Goal: Task Accomplishment & Management: Use online tool/utility

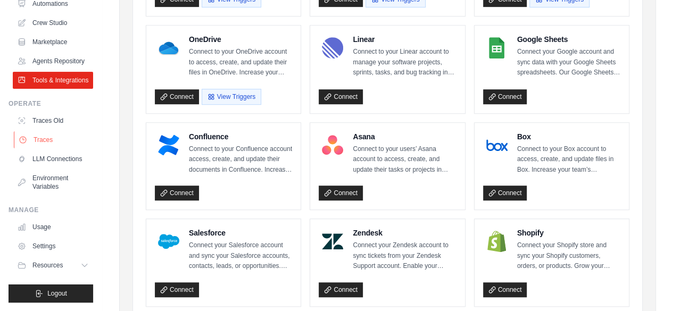
scroll to position [310, 0]
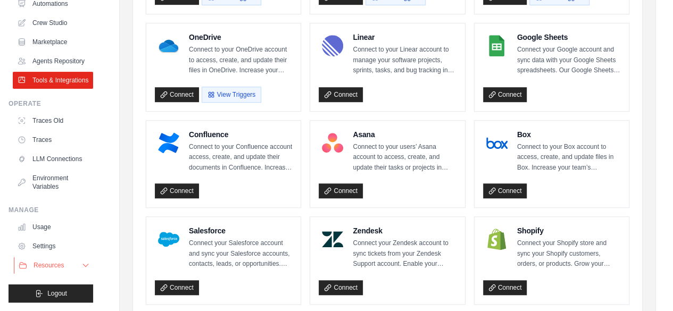
click at [41, 269] on span "Resources" at bounding box center [49, 265] width 30 height 9
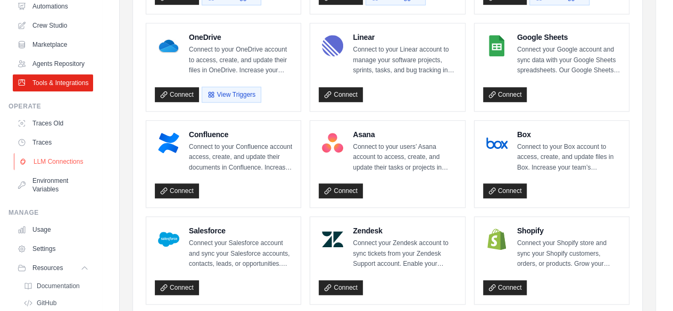
scroll to position [0, 0]
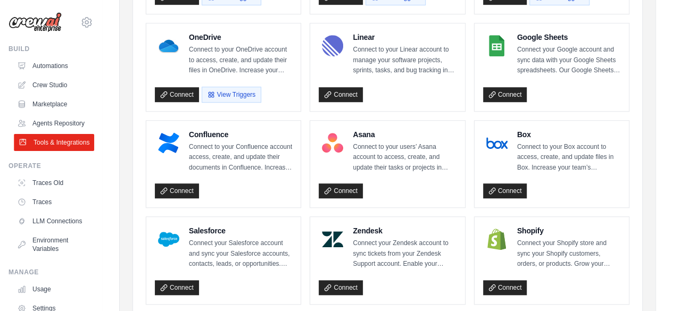
click at [48, 151] on link "Tools & Integrations" at bounding box center [54, 142] width 80 height 17
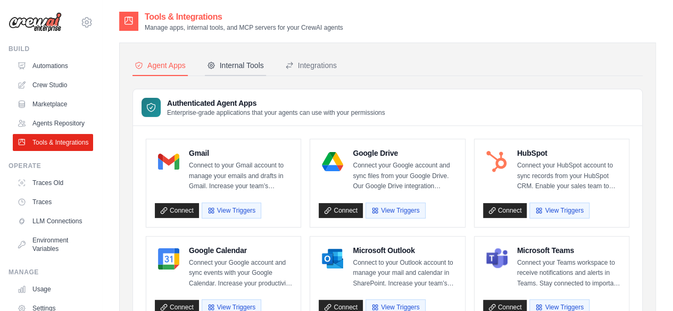
click at [227, 63] on div "Internal Tools" at bounding box center [235, 65] width 57 height 11
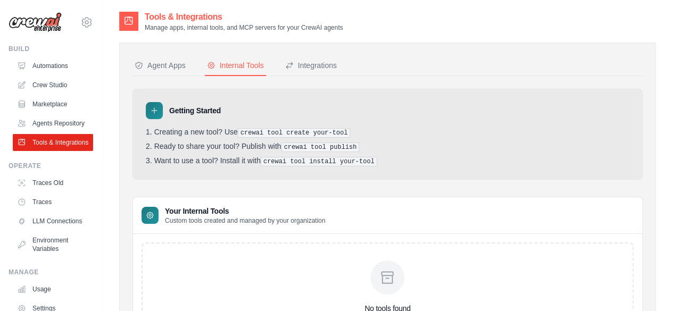
scroll to position [93, 0]
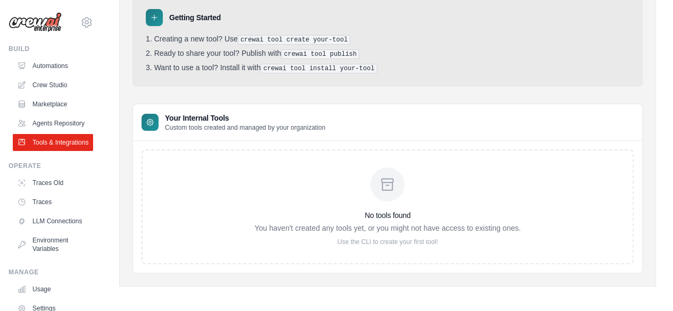
click at [0, 21] on div "yadlapallideepak68@gmail.com Settings Build Automations Resources Blog" at bounding box center [51, 155] width 102 height 311
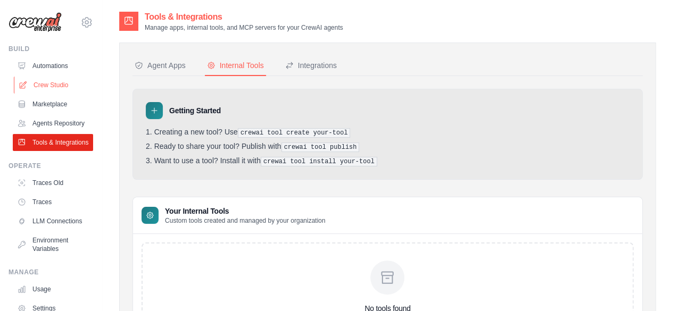
click at [45, 84] on link "Crew Studio" at bounding box center [54, 85] width 80 height 17
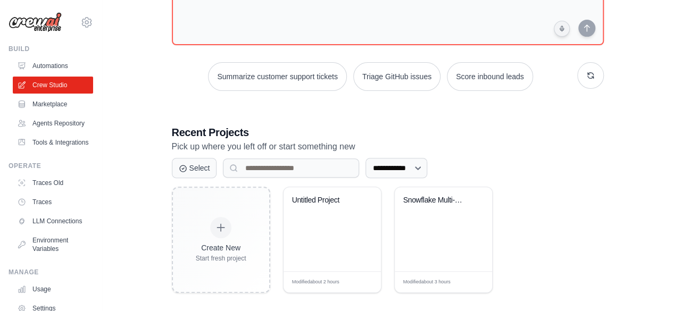
scroll to position [116, 0]
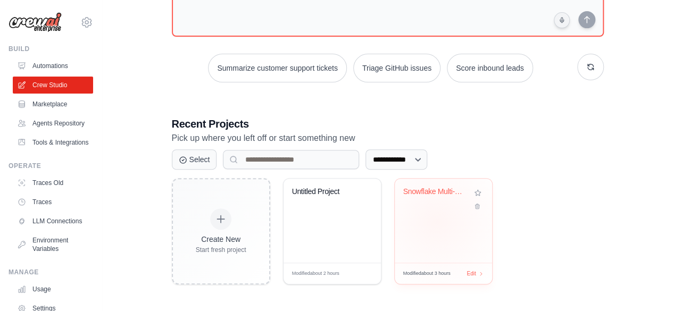
click at [437, 221] on div "Snowflake Multi-Agent Chatbot" at bounding box center [443, 221] width 97 height 84
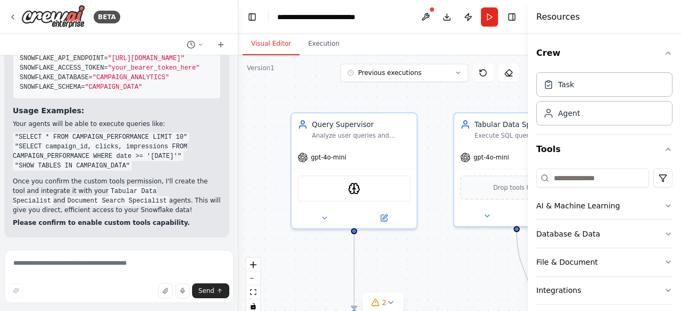
scroll to position [9881, 0]
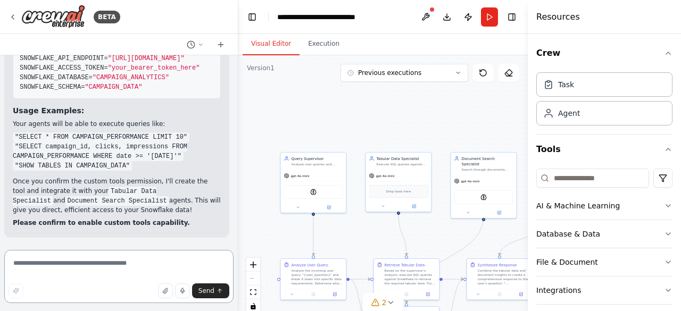
click at [23, 264] on textarea at bounding box center [118, 276] width 229 height 53
type textarea "**********"
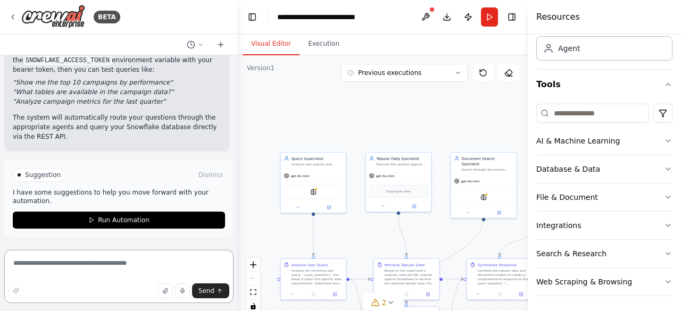
scroll to position [12321, 0]
drag, startPoint x: 384, startPoint y: 113, endPoint x: 365, endPoint y: 87, distance: 31.6
click at [365, 87] on div ".deletable-edge-delete-btn { width: 20px; height: 20px; border: 0px solid #ffff…" at bounding box center [382, 188] width 289 height 266
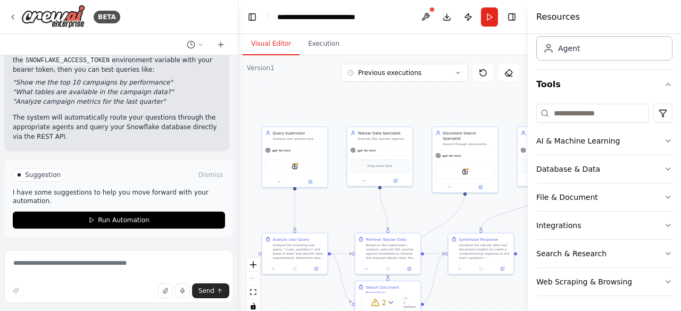
drag, startPoint x: 418, startPoint y: 221, endPoint x: 397, endPoint y: 191, distance: 36.6
click at [397, 191] on div ".deletable-edge-delete-btn { width: 20px; height: 20px; border: 0px solid #ffff…" at bounding box center [382, 188] width 289 height 266
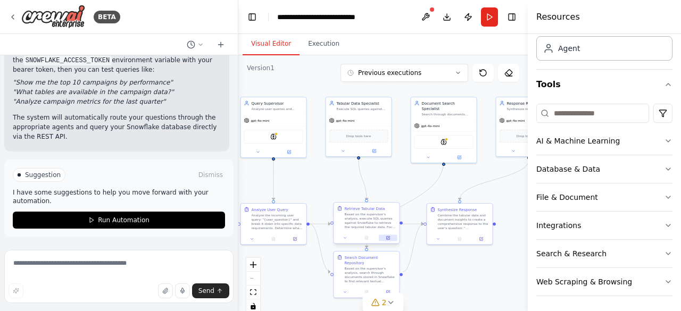
drag, startPoint x: 458, startPoint y: 263, endPoint x: 385, endPoint y: 228, distance: 81.6
click at [385, 228] on div ".deletable-edge-delete-btn { width: 20px; height: 20px; border: 0px solid #ffff…" at bounding box center [382, 188] width 289 height 266
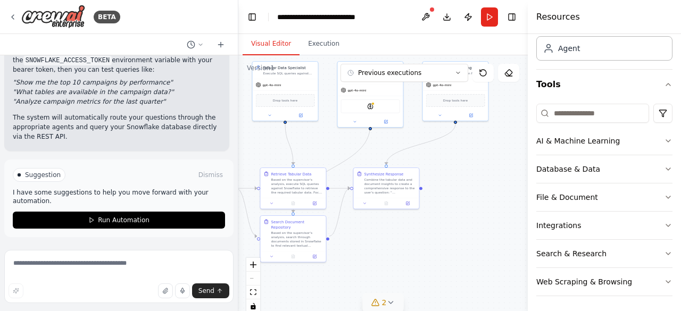
click at [386, 302] on icon at bounding box center [390, 302] width 9 height 9
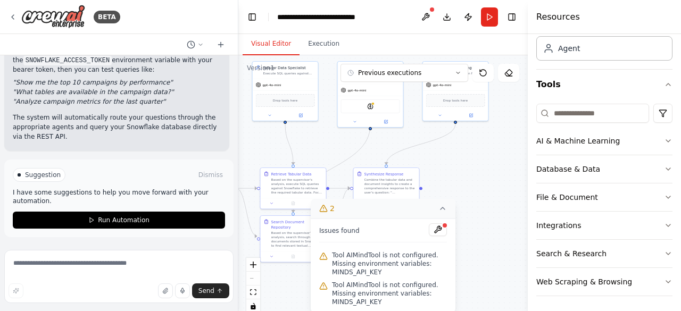
click at [488, 236] on div ".deletable-edge-delete-btn { width: 20px; height: 20px; border: 0px solid #ffff…" at bounding box center [382, 188] width 289 height 266
click at [446, 210] on icon at bounding box center [442, 208] width 9 height 9
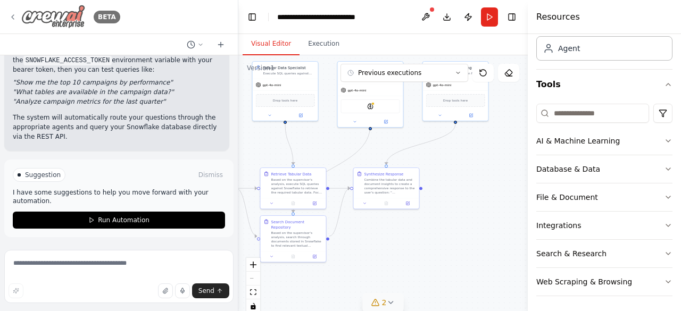
scroll to position [11854, 0]
click at [14, 15] on icon at bounding box center [13, 17] width 9 height 9
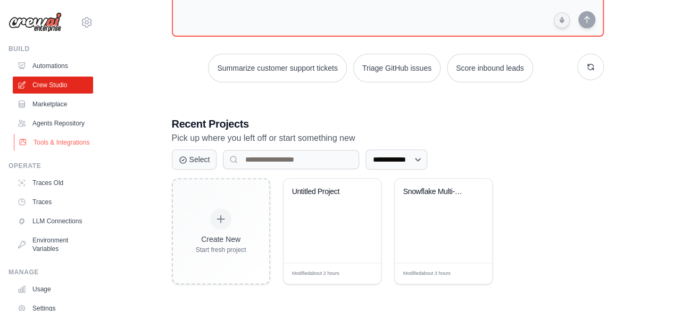
click at [47, 151] on link "Tools & Integrations" at bounding box center [54, 142] width 80 height 17
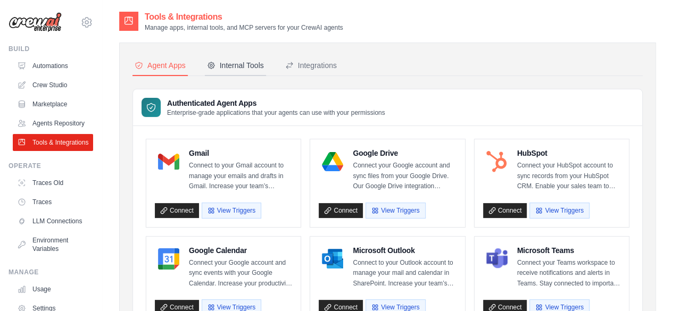
click at [231, 62] on div "Internal Tools" at bounding box center [235, 65] width 57 height 11
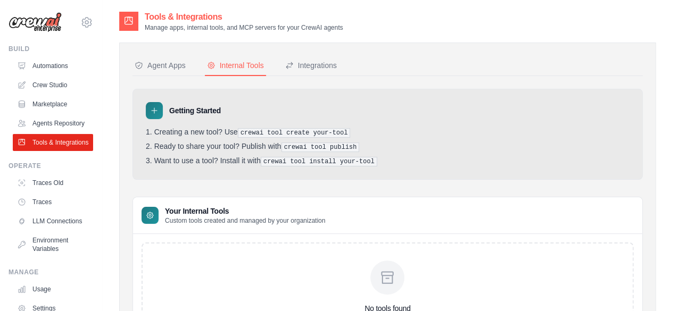
scroll to position [93, 0]
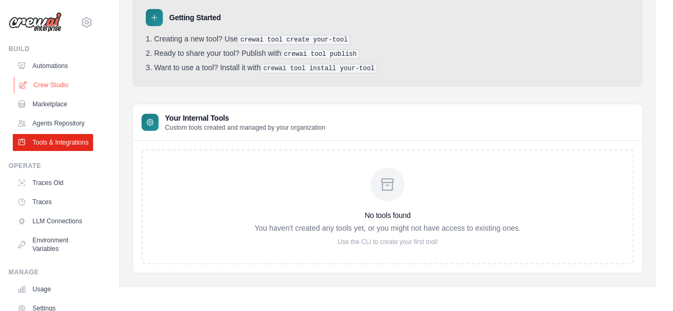
click at [35, 84] on link "Crew Studio" at bounding box center [54, 85] width 80 height 17
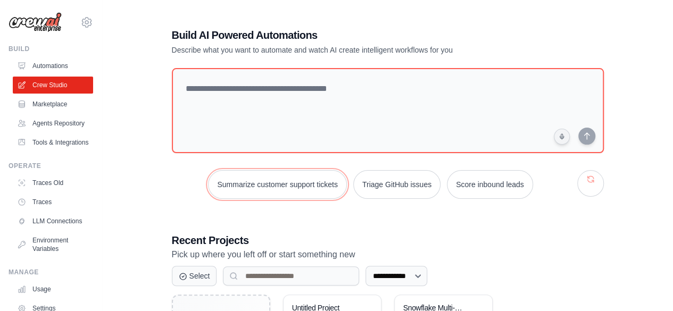
drag, startPoint x: 294, startPoint y: 185, endPoint x: 248, endPoint y: 255, distance: 84.1
click at [248, 255] on div "**********" at bounding box center [387, 214] width 457 height 407
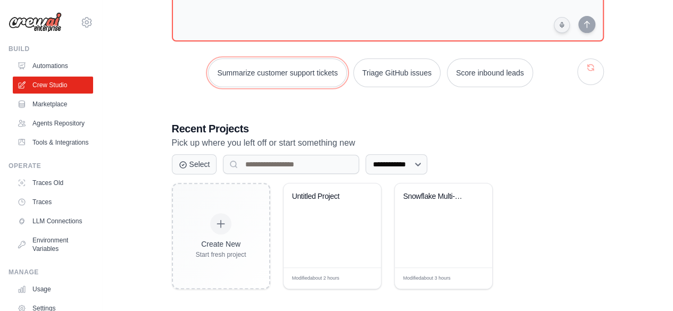
scroll to position [116, 0]
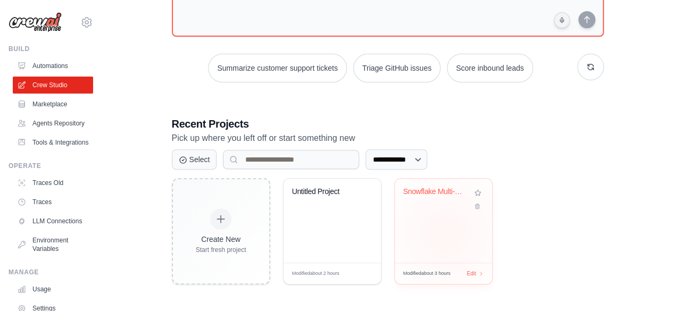
click at [446, 232] on div "Snowflake Multi-Agent Chatbot" at bounding box center [443, 221] width 97 height 84
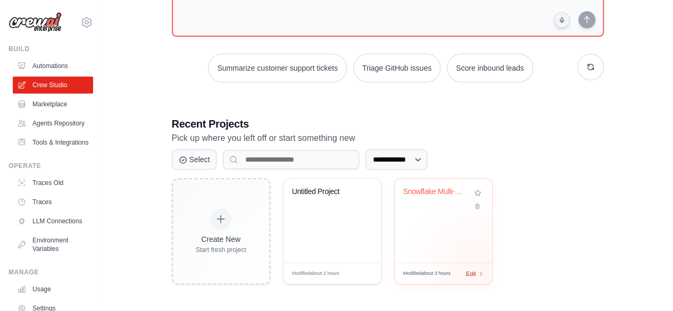
click at [478, 272] on icon at bounding box center [481, 274] width 6 height 6
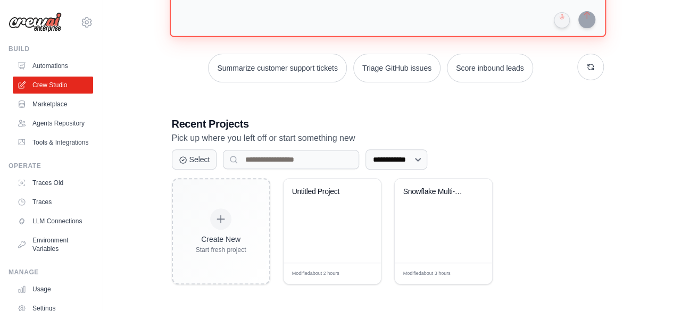
type textarea "*"
type textarea "*****"
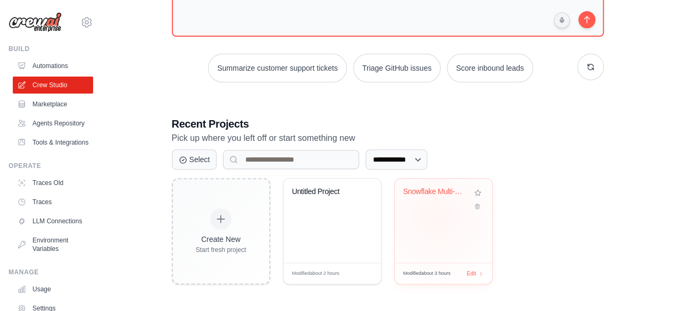
click at [436, 223] on div "Snowflake Multi-Agent Chatbot" at bounding box center [443, 221] width 97 height 84
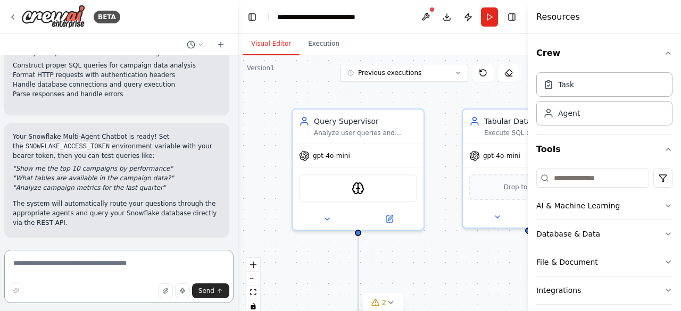
click at [99, 270] on textarea at bounding box center [118, 276] width 229 height 53
type textarea "**********"
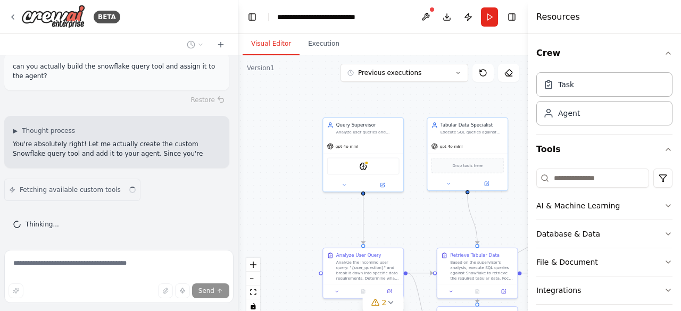
scroll to position [12437, 0]
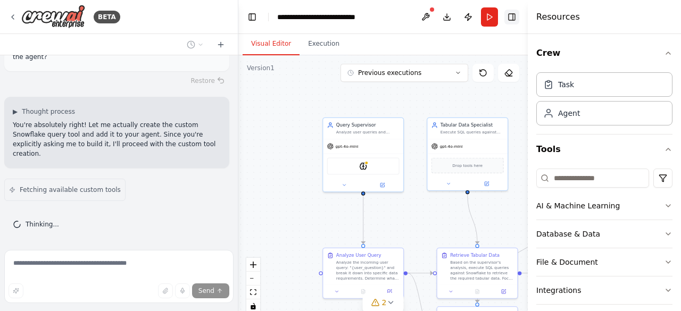
click at [514, 13] on button "Toggle Right Sidebar" at bounding box center [511, 17] width 15 height 15
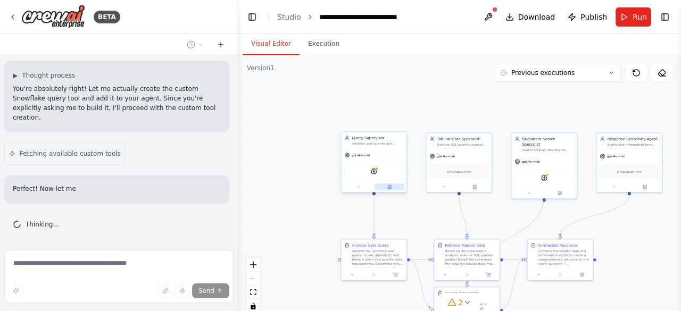
click at [390, 187] on icon at bounding box center [389, 186] width 3 height 3
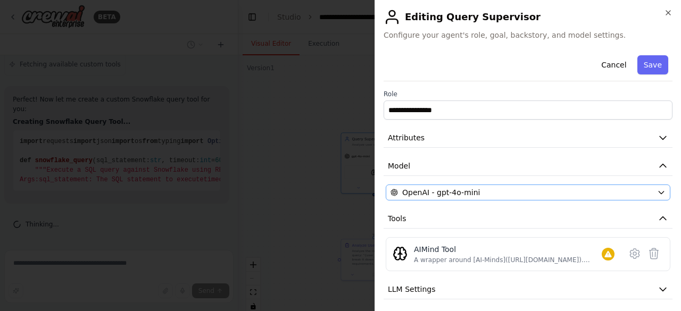
scroll to position [60, 0]
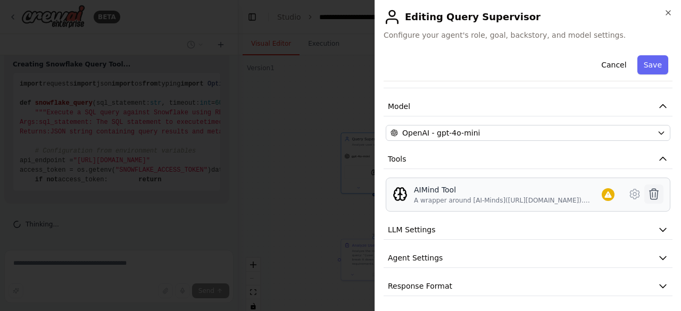
click at [650, 191] on icon at bounding box center [653, 194] width 13 height 13
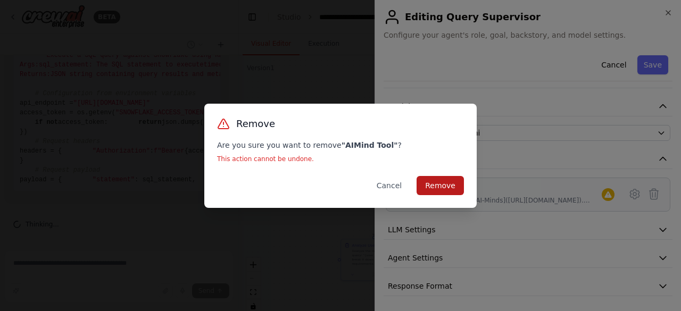
click at [450, 186] on button "Remove" at bounding box center [439, 185] width 47 height 19
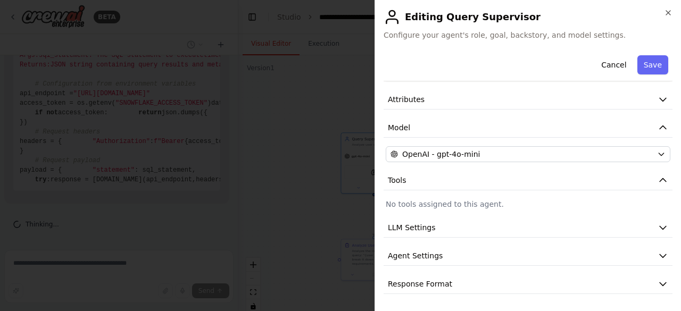
scroll to position [36, 0]
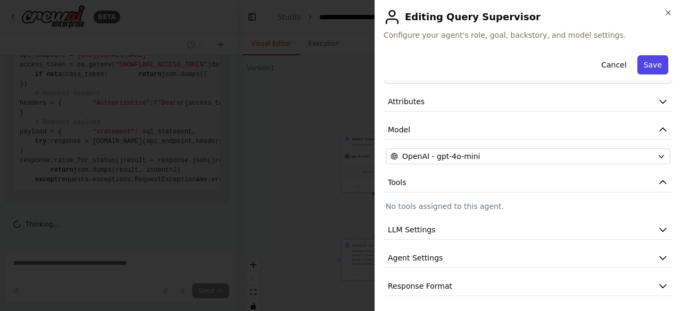
click at [648, 61] on button "Save" at bounding box center [652, 64] width 31 height 19
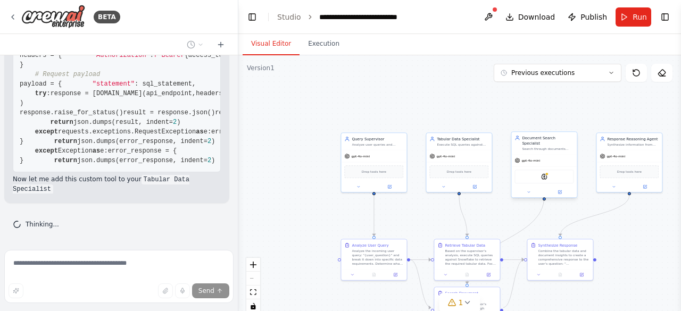
scroll to position [13212, 0]
click at [555, 190] on div at bounding box center [543, 192] width 65 height 11
click at [561, 190] on icon at bounding box center [559, 192] width 4 height 4
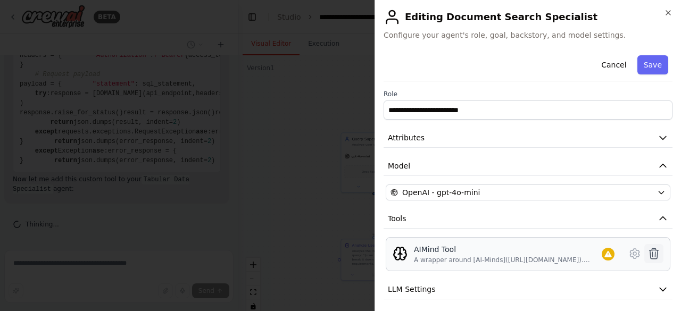
click at [649, 255] on icon at bounding box center [653, 253] width 9 height 11
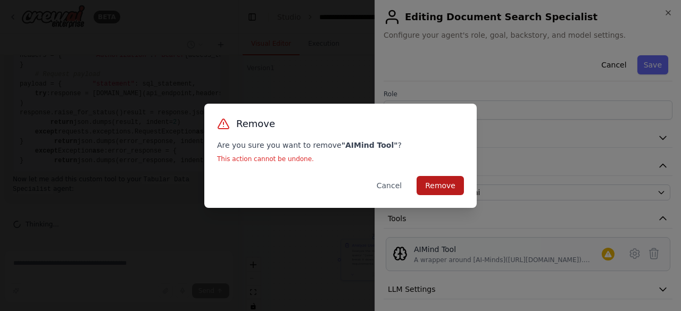
click at [445, 182] on button "Remove" at bounding box center [439, 185] width 47 height 19
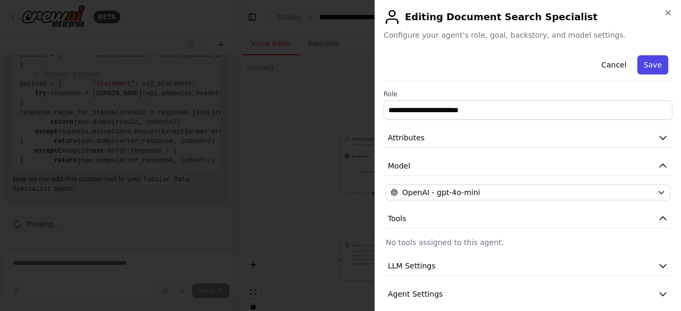
click at [647, 65] on button "Save" at bounding box center [652, 64] width 31 height 19
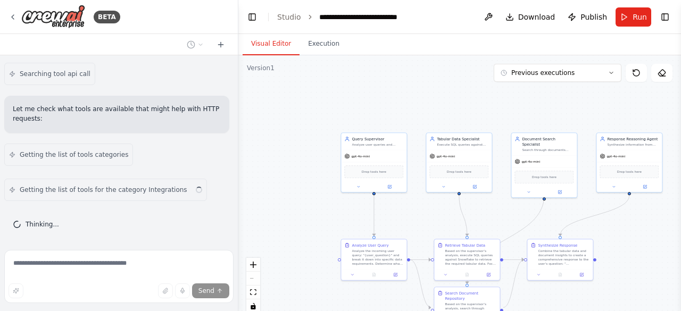
scroll to position [14474, 0]
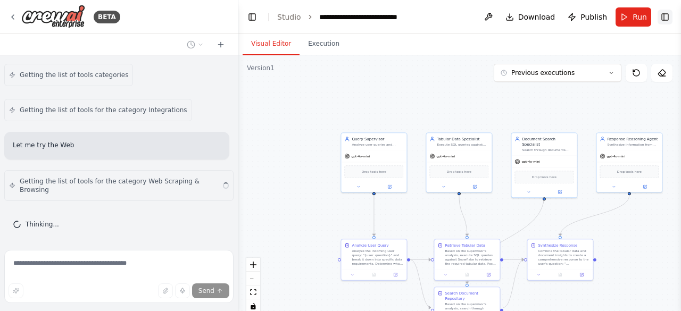
click at [669, 16] on button "Toggle Right Sidebar" at bounding box center [664, 17] width 15 height 15
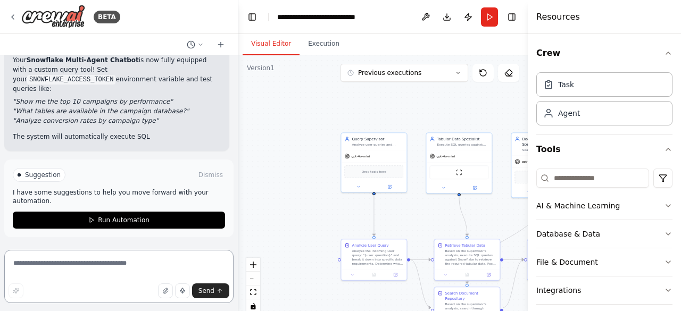
scroll to position [15375, 0]
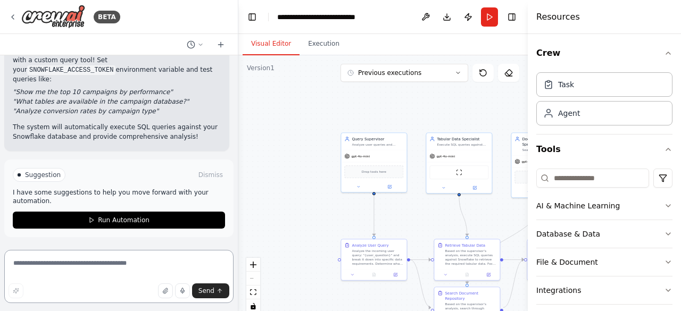
click at [55, 261] on textarea at bounding box center [118, 276] width 229 height 53
click at [13, 16] on icon at bounding box center [13, 17] width 9 height 9
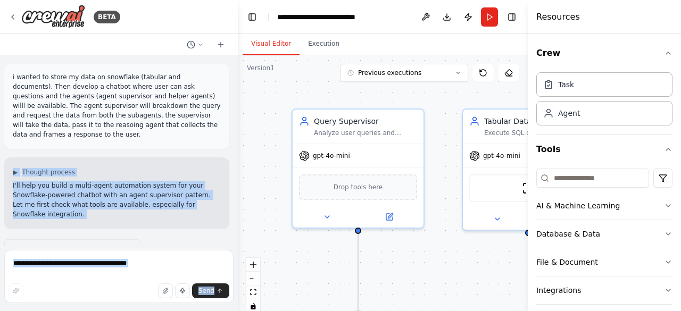
drag, startPoint x: 193, startPoint y: 122, endPoint x: 2, endPoint y: 62, distance: 199.5
click at [2, 62] on div "BETA i wanted to store my data on snowflake (tabular and documents). Then devel…" at bounding box center [119, 155] width 238 height 311
click at [209, 157] on div "▶ Thought process I'll help you build a multi-agent automation system for your …" at bounding box center [116, 192] width 225 height 71
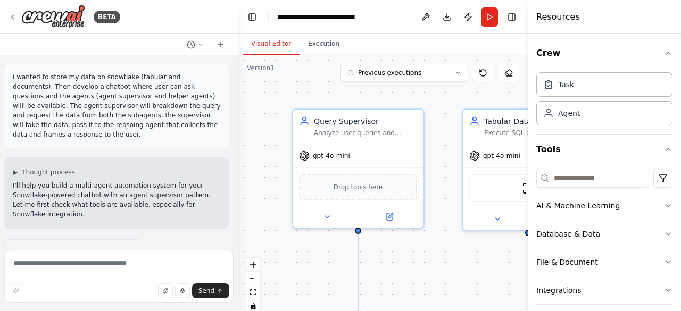
click at [191, 129] on p "i wanted to store my data on snowflake (tabular and documents). Then develop a …" at bounding box center [117, 105] width 208 height 67
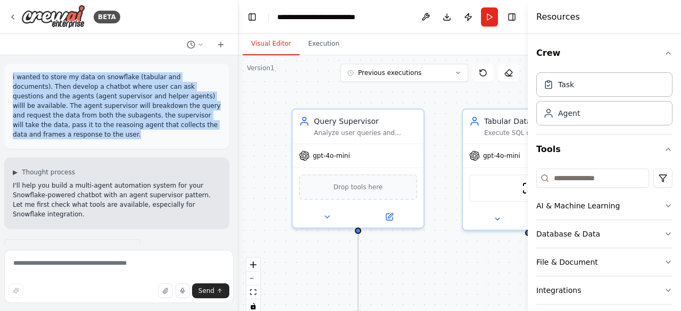
drag, startPoint x: 191, startPoint y: 129, endPoint x: 10, endPoint y: 80, distance: 188.5
click at [10, 80] on div "i wanted to store my data on snowflake (tabular and documents). Then develop a …" at bounding box center [116, 106] width 225 height 85
copy p "i wanted to store my data on snowflake (tabular and documents). Then develop a …"
click at [0, 127] on button "Toggle Sidebar" at bounding box center [0, 155] width 9 height 311
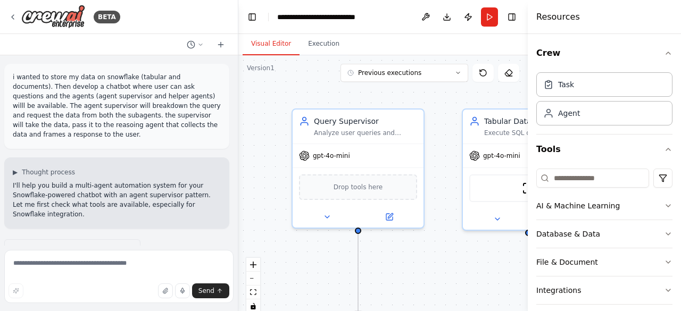
click at [41, 143] on div "i wanted to store my data on snowflake (tabular and documents). Then develop a …" at bounding box center [119, 150] width 238 height 190
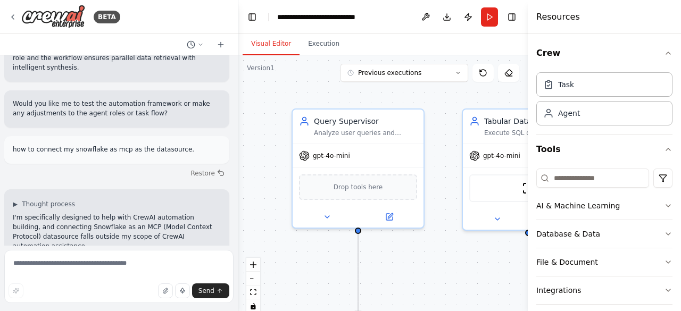
scroll to position [1869, 0]
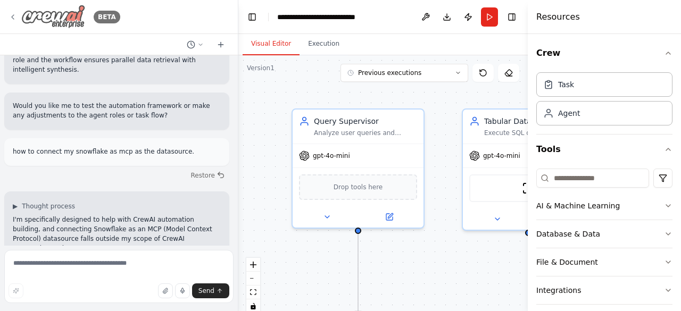
click at [13, 21] on div "BETA" at bounding box center [65, 17] width 112 height 24
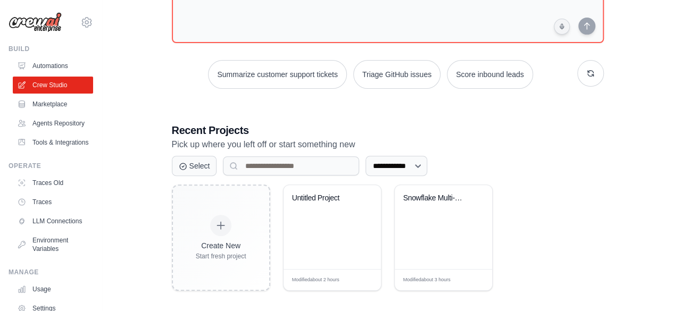
click at [213, 102] on div "**********" at bounding box center [387, 104] width 457 height 407
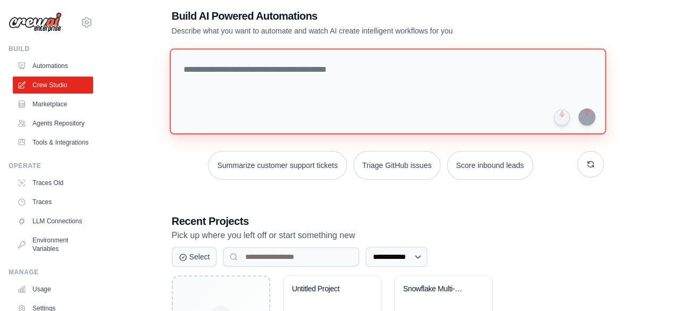
click at [206, 77] on textarea at bounding box center [387, 91] width 436 height 86
paste textarea "**********"
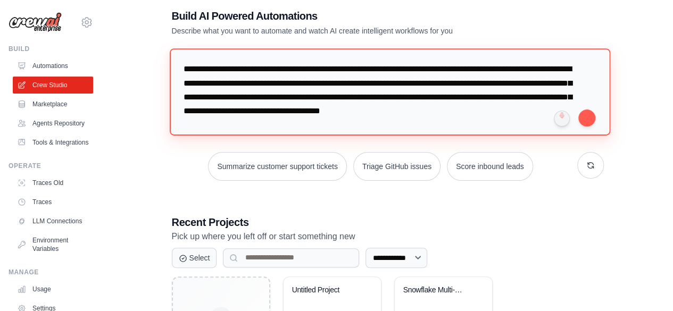
click at [288, 122] on textarea "**********" at bounding box center [389, 91] width 440 height 87
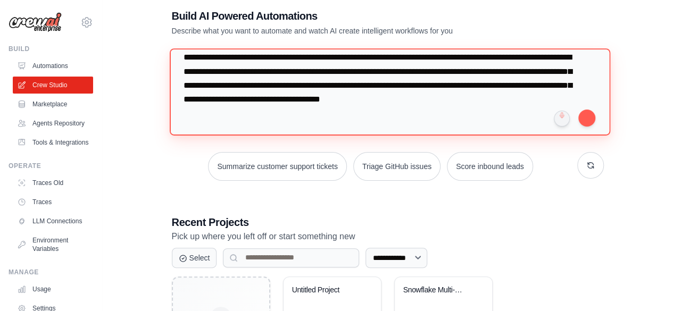
scroll to position [12, 0]
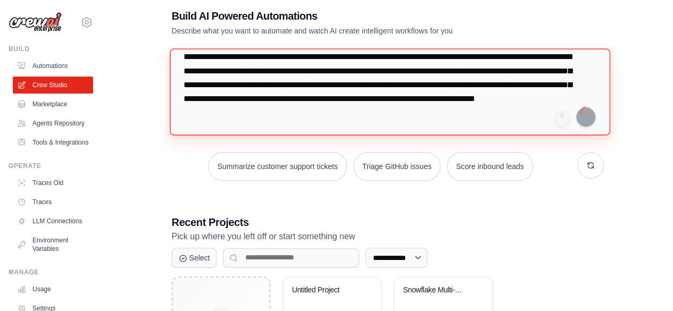
type textarea "**********"
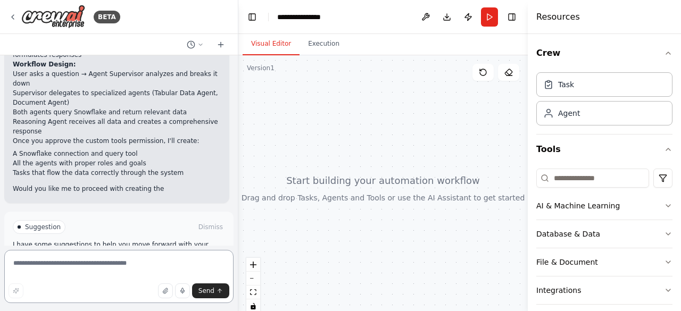
scroll to position [928, 0]
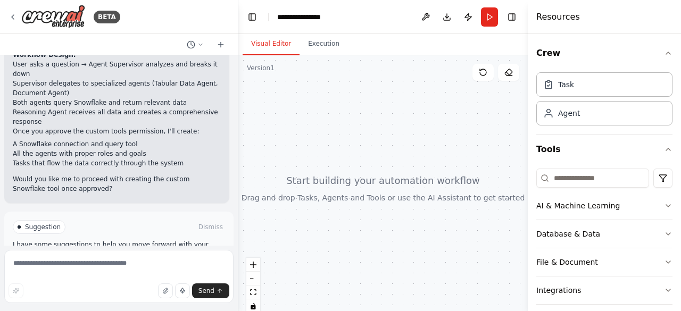
click at [126, 264] on button "Enable coding skills" at bounding box center [119, 272] width 212 height 17
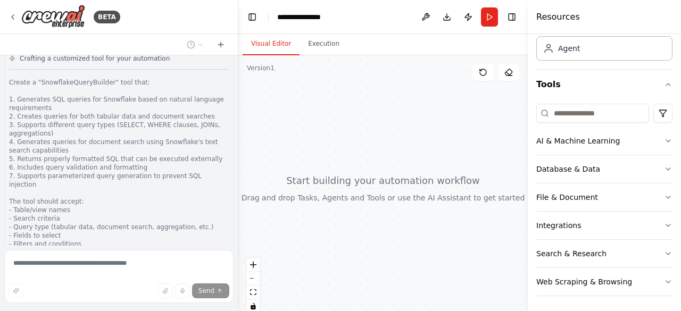
scroll to position [1555, 0]
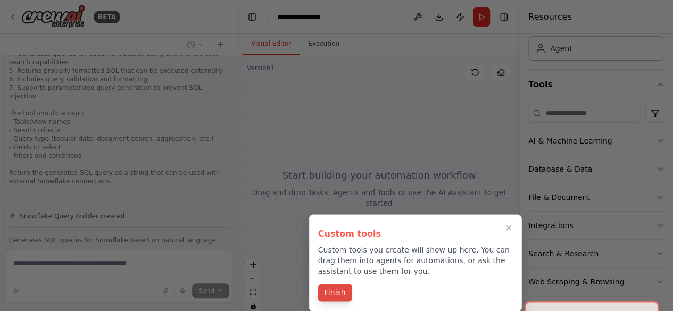
click at [338, 294] on button "Finish" at bounding box center [335, 293] width 34 height 18
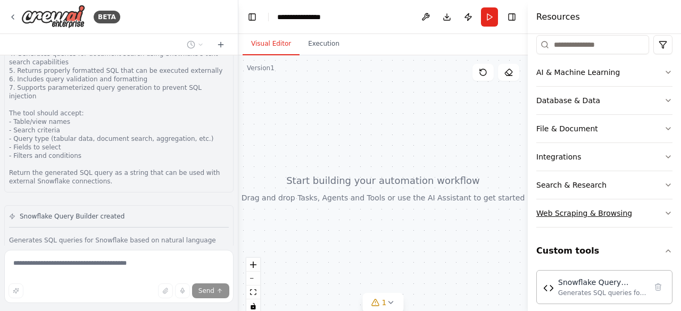
scroll to position [141, 0]
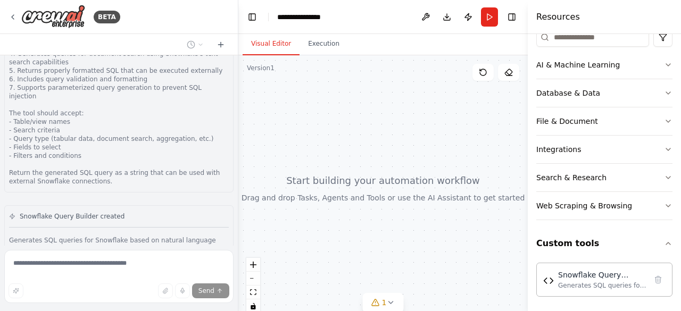
click at [201, 266] on button "View code" at bounding box center [212, 270] width 32 height 9
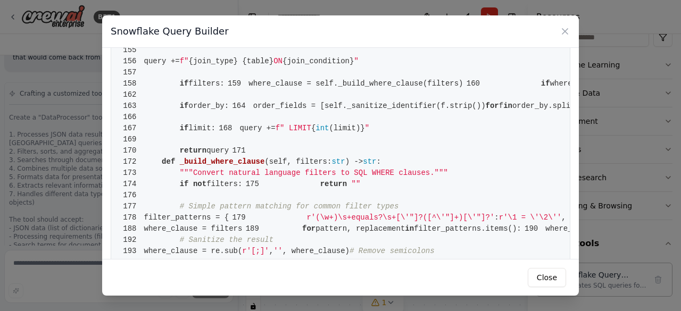
scroll to position [984, 0]
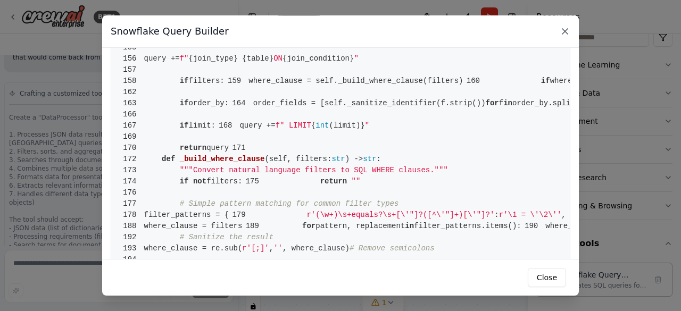
click at [565, 31] on icon at bounding box center [564, 31] width 5 height 5
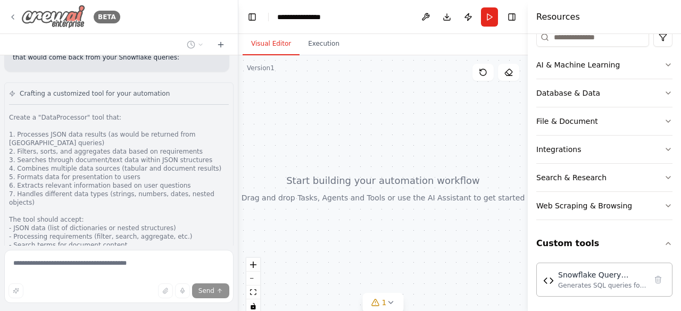
click at [15, 16] on icon at bounding box center [13, 17] width 9 height 9
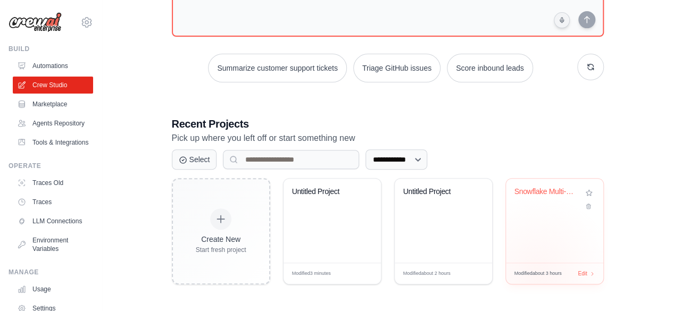
click at [537, 273] on div "Modified about 3 hours Edit" at bounding box center [554, 274] width 80 height 8
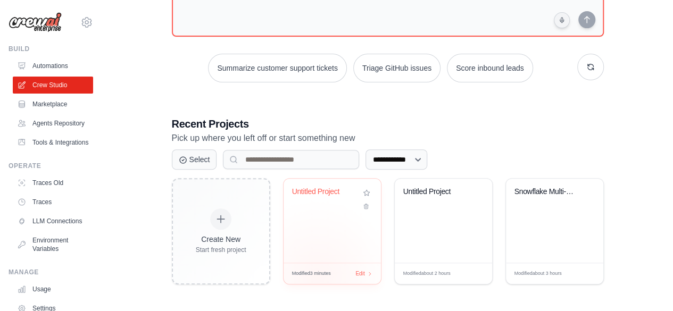
click at [317, 275] on div "Modified 3 minutes Edit" at bounding box center [331, 273] width 97 height 21
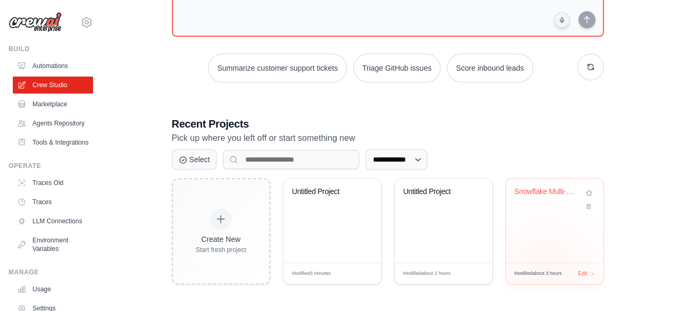
click at [546, 270] on span "Modified about 3 hours" at bounding box center [537, 273] width 47 height 7
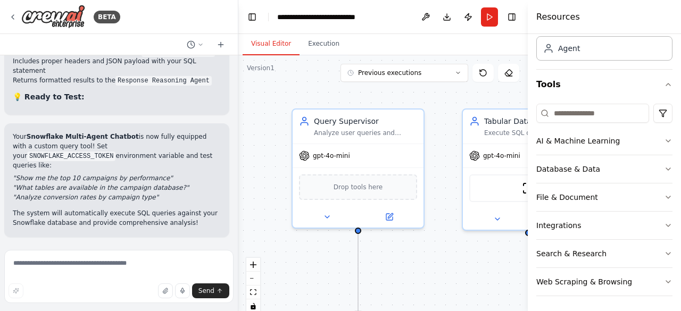
scroll to position [15290, 0]
click at [16, 17] on icon at bounding box center [13, 17] width 9 height 9
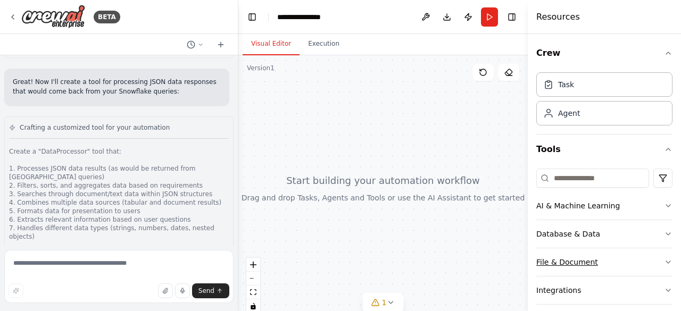
scroll to position [95, 0]
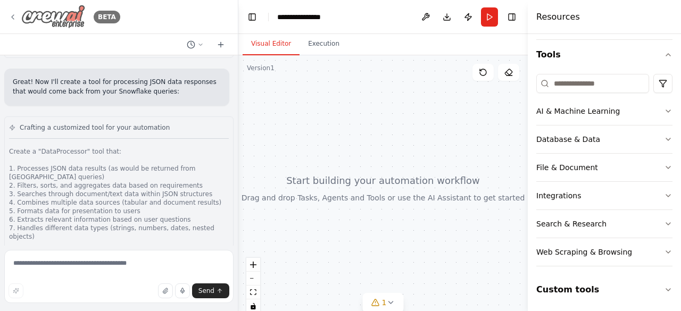
click at [14, 13] on icon at bounding box center [13, 17] width 9 height 9
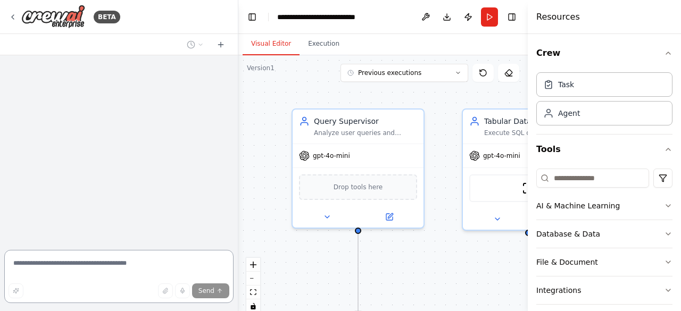
click at [36, 264] on textarea at bounding box center [118, 276] width 229 height 53
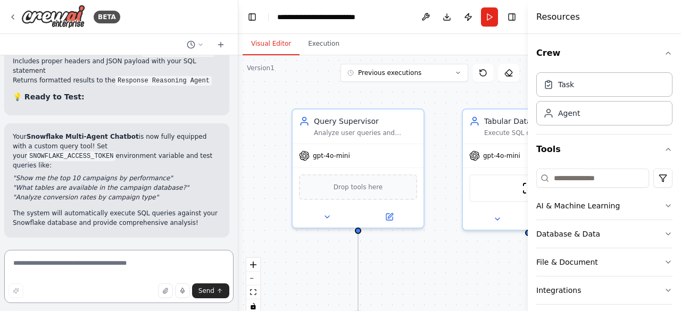
scroll to position [15290, 0]
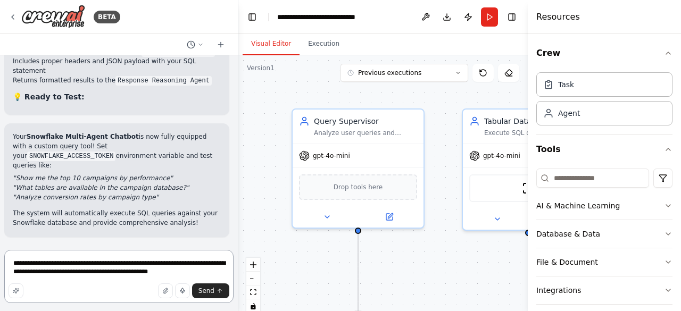
type textarea "**********"
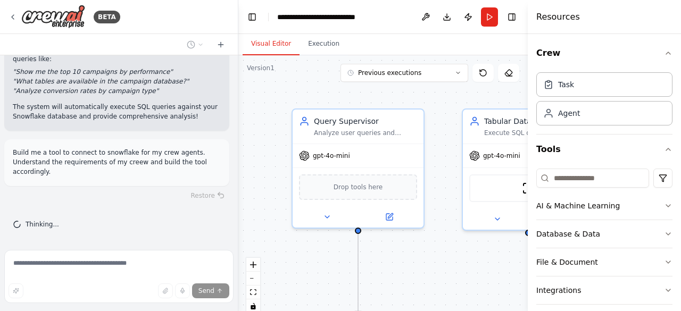
scroll to position [15396, 0]
click at [495, 275] on div ".deletable-edge-delete-btn { width: 20px; height: 20px; border: 0px solid #ffff…" at bounding box center [382, 188] width 289 height 266
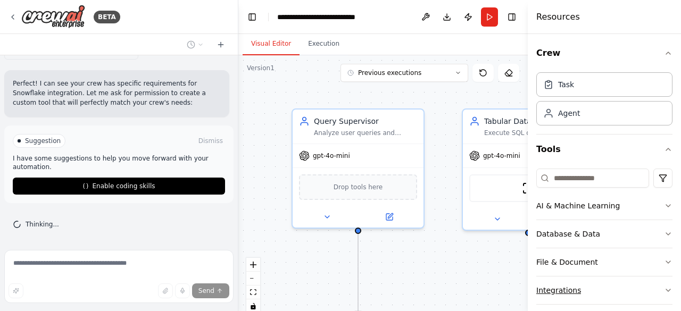
scroll to position [65, 0]
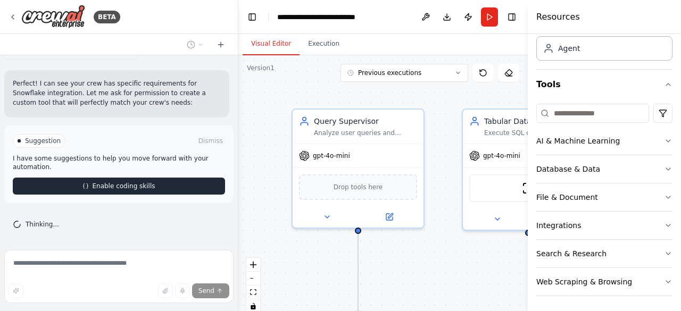
click at [142, 183] on span "Enable coding skills" at bounding box center [123, 186] width 63 height 9
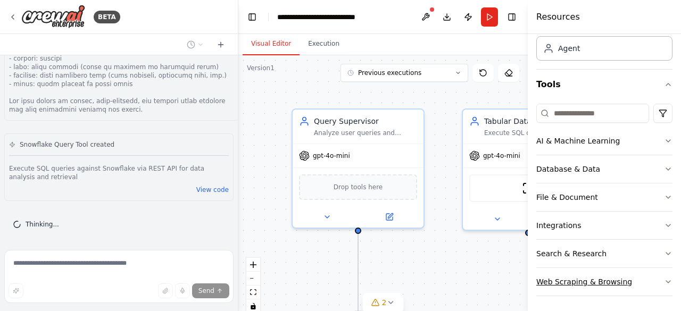
scroll to position [95, 0]
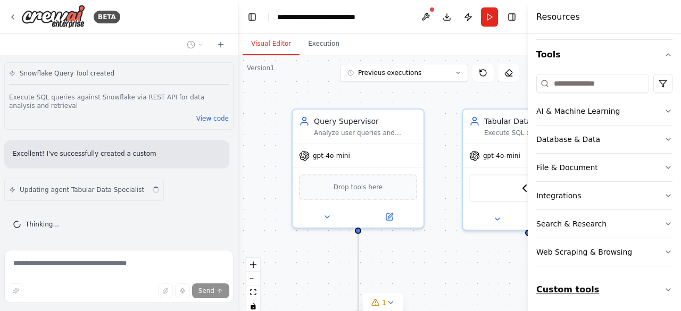
click at [558, 288] on button "Custom tools" at bounding box center [604, 290] width 136 height 30
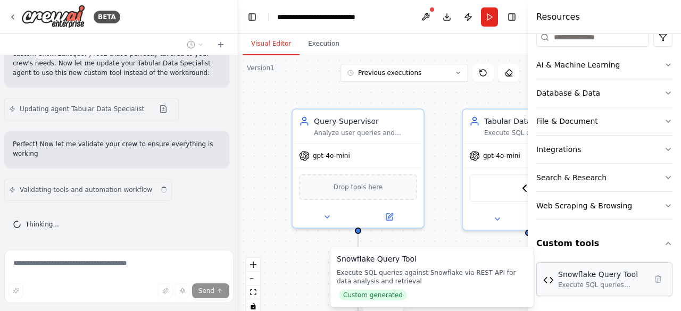
scroll to position [17111, 0]
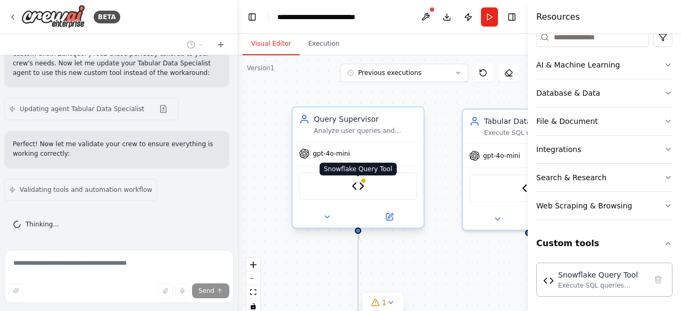
click at [362, 183] on img at bounding box center [358, 186] width 13 height 13
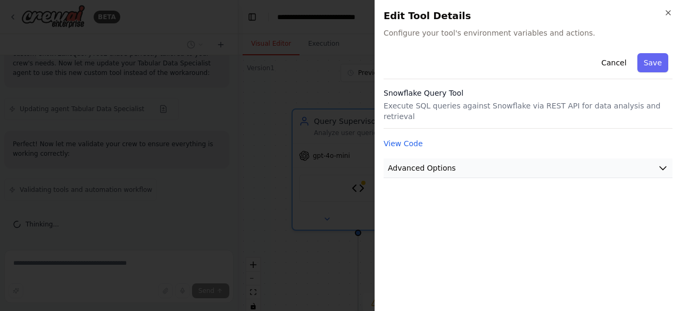
click at [574, 165] on button "Advanced Options" at bounding box center [527, 168] width 289 height 20
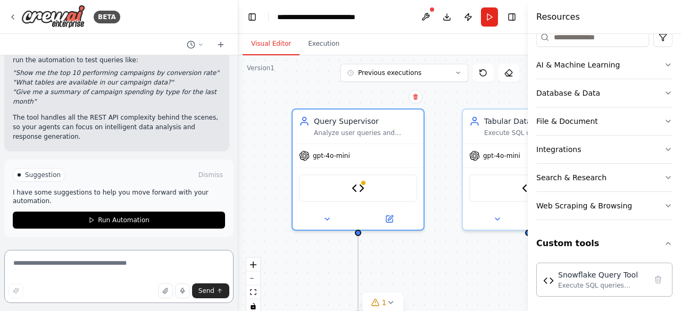
scroll to position [17790, 0]
click at [589, 270] on div "Snowflake Query Tool" at bounding box center [602, 274] width 88 height 11
click at [583, 271] on div "Snowflake Query Tool" at bounding box center [602, 274] width 88 height 11
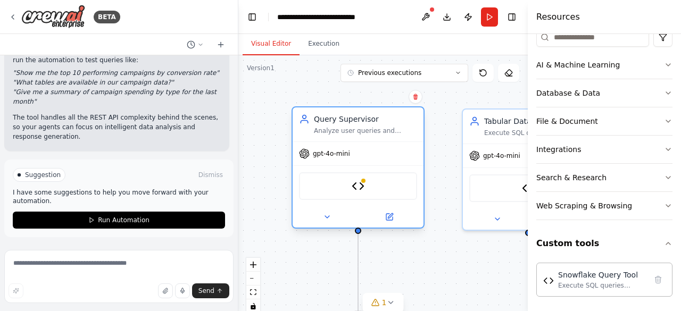
click at [348, 187] on div "Snowflake Query Tool" at bounding box center [358, 186] width 118 height 28
click at [360, 192] on img at bounding box center [358, 186] width 13 height 13
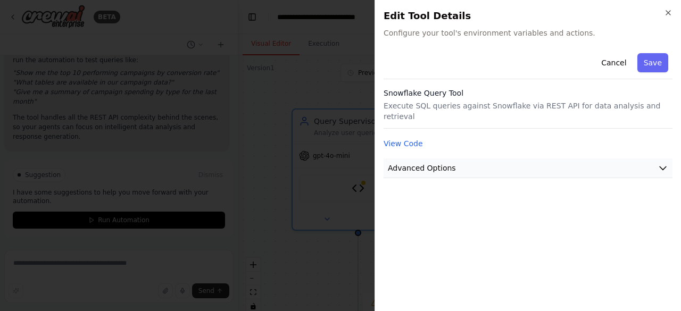
click at [413, 163] on span "Advanced Options" at bounding box center [422, 168] width 68 height 11
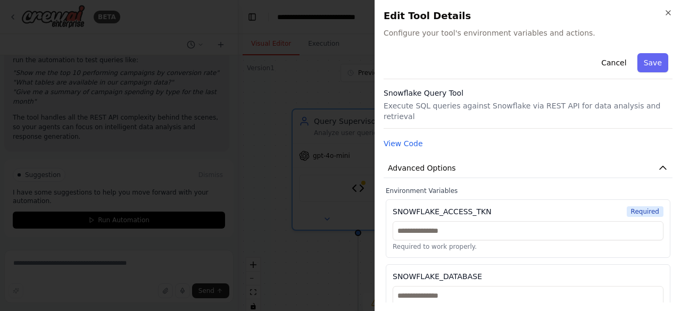
scroll to position [44, 0]
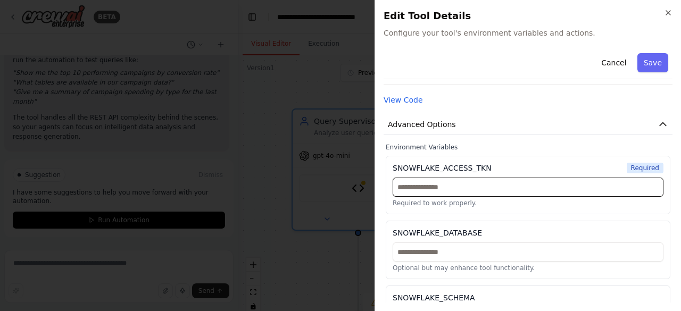
click at [420, 178] on input "text" at bounding box center [527, 187] width 271 height 19
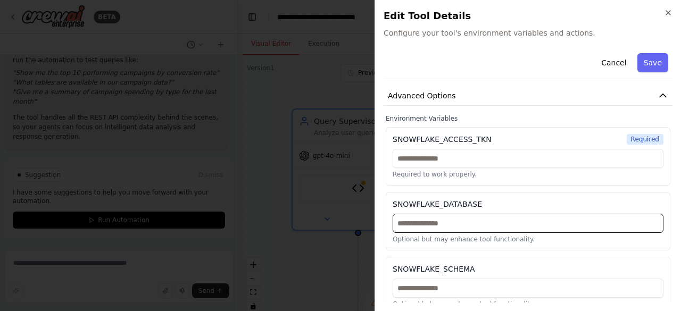
click at [416, 214] on input "text" at bounding box center [527, 223] width 271 height 19
paste input "**********"
type input "**********"
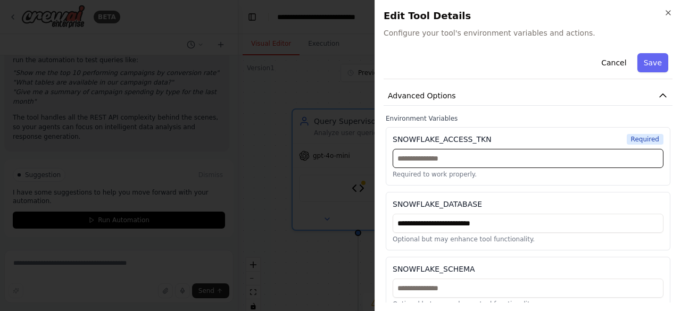
click at [420, 153] on input "text" at bounding box center [527, 158] width 271 height 19
click at [437, 149] on input "text" at bounding box center [527, 158] width 271 height 19
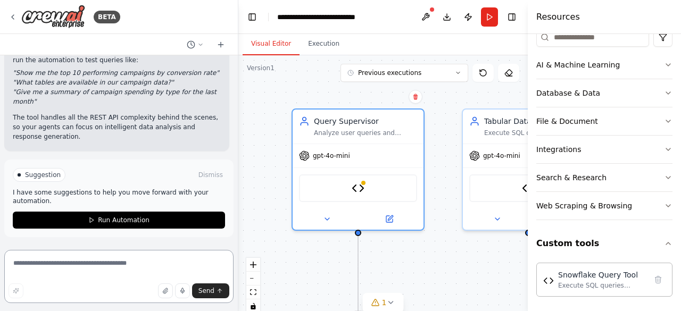
click at [47, 265] on textarea at bounding box center [118, 276] width 229 height 53
click at [572, 282] on div "Execute SQL queries against Snowflake via REST API for data analysis and retrie…" at bounding box center [602, 285] width 88 height 9
click at [582, 283] on div "Execute SQL queries against Snowflake via REST API for data analysis and retrie…" at bounding box center [602, 285] width 88 height 9
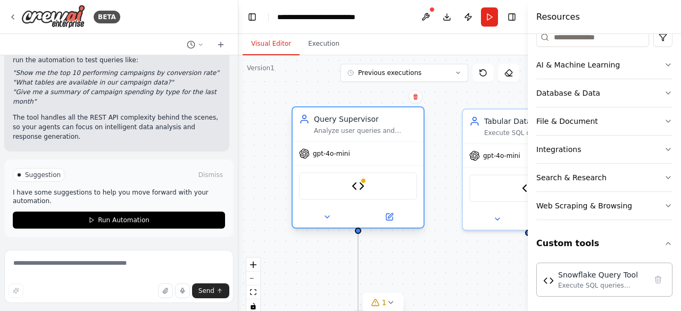
click at [348, 185] on div "Snowflake Query Tool" at bounding box center [358, 186] width 118 height 28
click at [357, 187] on img at bounding box center [358, 186] width 13 height 13
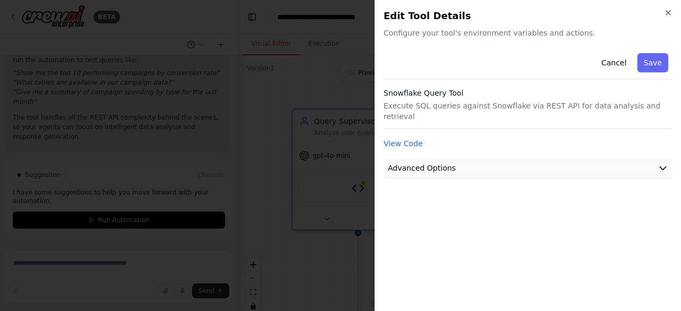
click at [431, 163] on span "Advanced Options" at bounding box center [422, 168] width 68 height 11
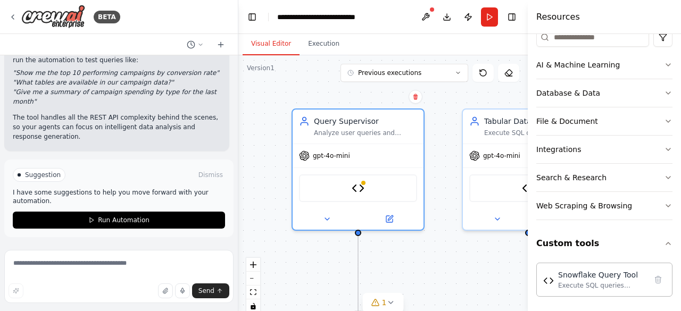
scroll to position [17701, 0]
click at [91, 65] on p "Your crew is now ready to connect to Snowflake! Once you set the SNOWFLAKE_ACCE…" at bounding box center [117, 50] width 208 height 29
click at [55, 268] on textarea at bounding box center [118, 276] width 229 height 53
type textarea "**********"
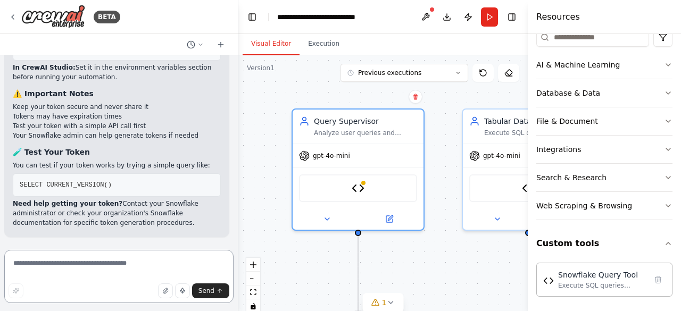
scroll to position [18333, 0]
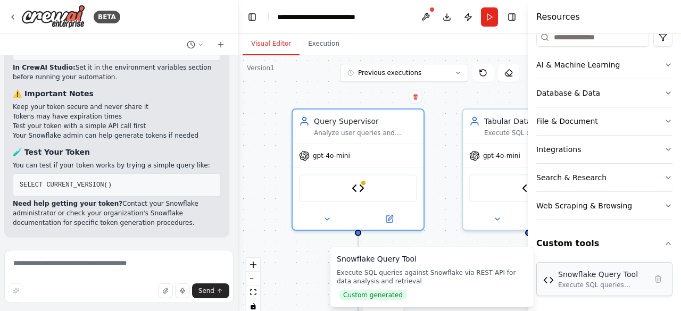
click at [572, 277] on div "Snowflake Query Tool Execute SQL queries against Snowflake via REST API for dat…" at bounding box center [602, 279] width 88 height 20
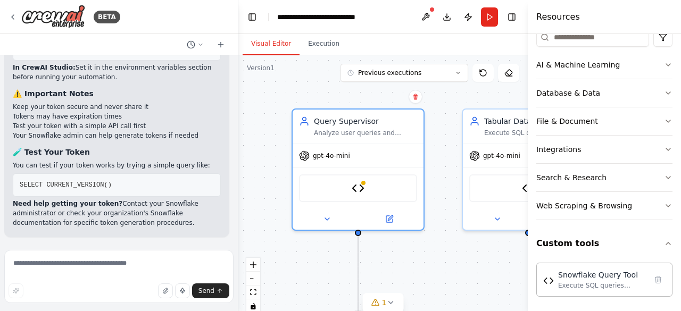
scroll to position [18019, 0]
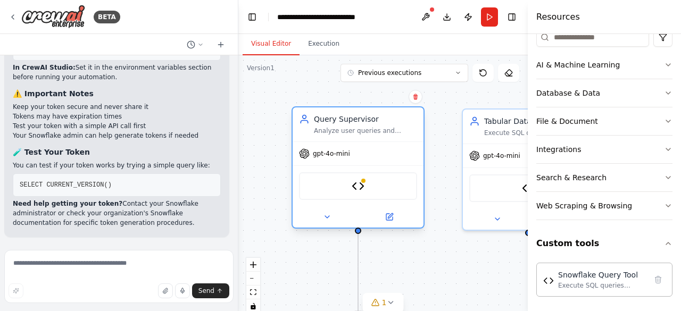
click at [347, 189] on div "Snowflake Query Tool" at bounding box center [358, 186] width 118 height 28
click at [362, 188] on img at bounding box center [358, 186] width 13 height 13
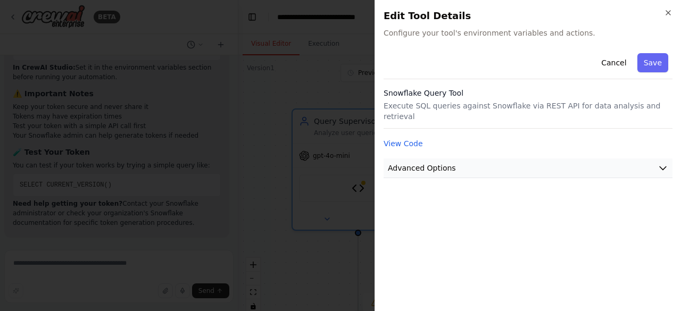
click at [433, 163] on span "Advanced Options" at bounding box center [422, 168] width 68 height 11
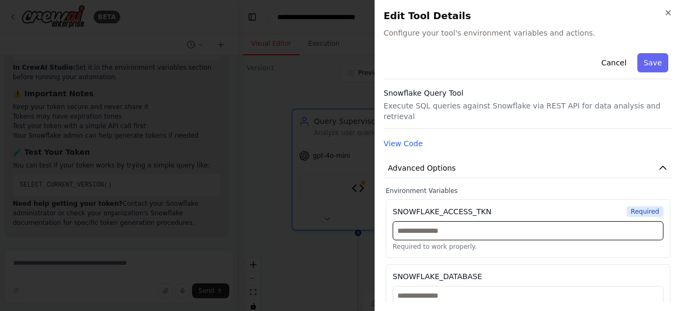
click at [414, 225] on input "text" at bounding box center [527, 230] width 271 height 19
paste input "**********"
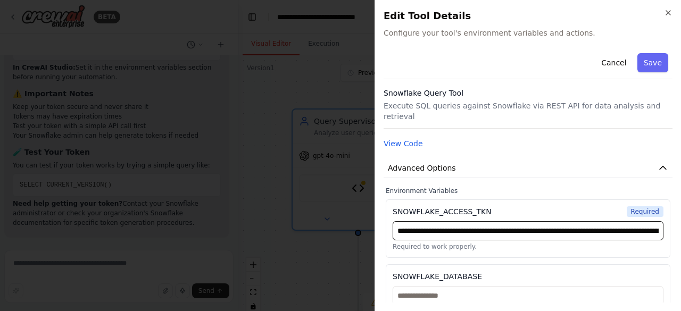
scroll to position [0, 597]
type input "**********"
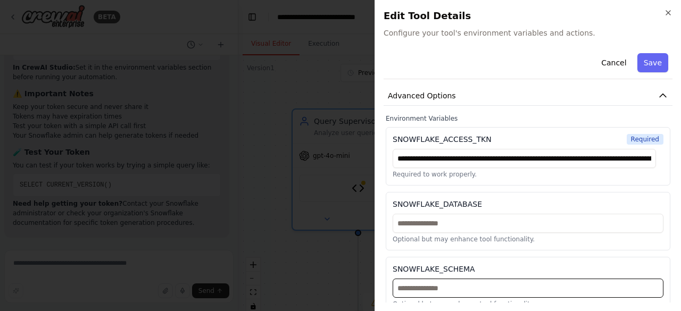
click at [415, 279] on input "text" at bounding box center [527, 288] width 271 height 19
paste input "**********"
type input "**********"
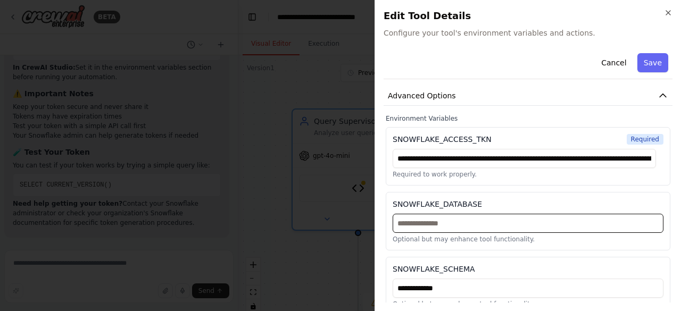
click at [399, 214] on input "text" at bounding box center [527, 223] width 271 height 19
paste input "**********"
type input "**********"
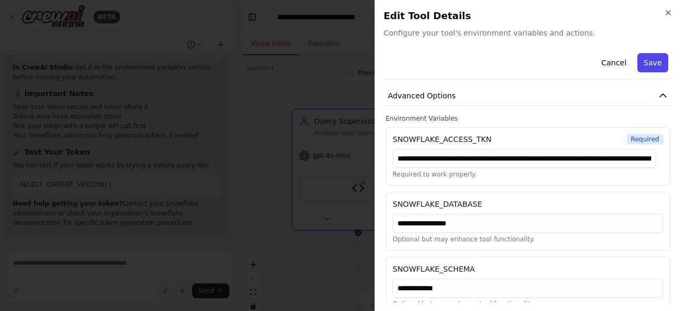
click at [645, 63] on button "Save" at bounding box center [652, 62] width 31 height 19
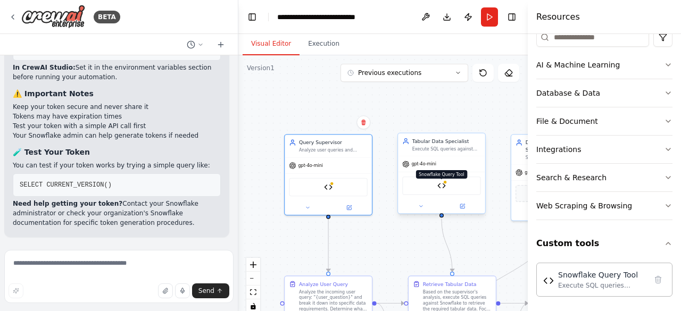
click at [445, 183] on div at bounding box center [445, 182] width 4 height 4
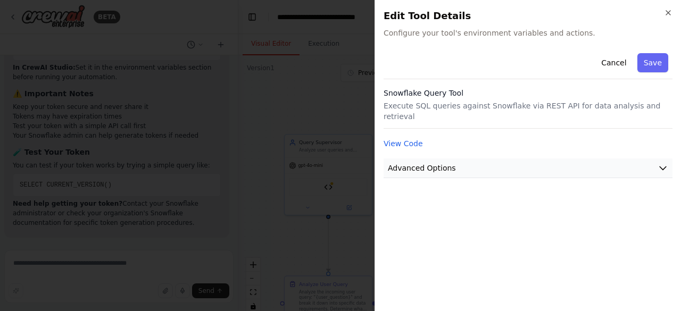
click at [433, 163] on span "Advanced Options" at bounding box center [422, 168] width 68 height 11
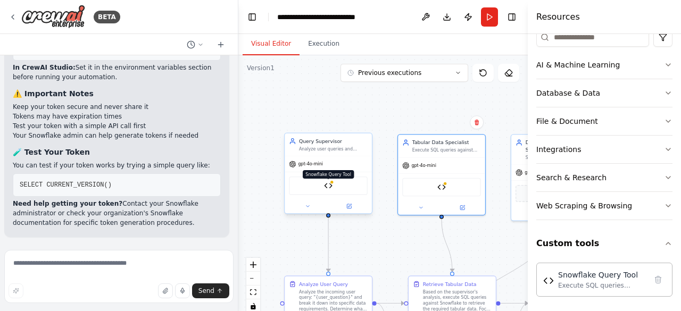
click at [324, 187] on img at bounding box center [328, 185] width 9 height 9
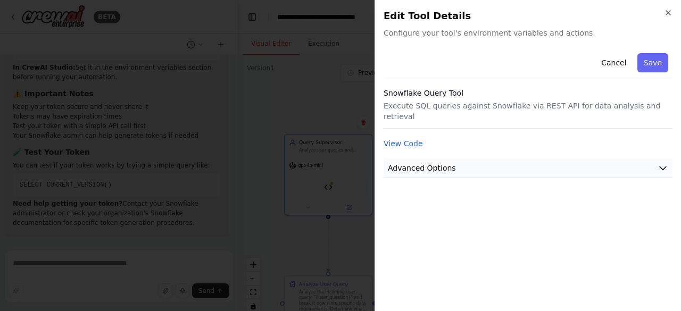
click at [420, 163] on span "Advanced Options" at bounding box center [422, 168] width 68 height 11
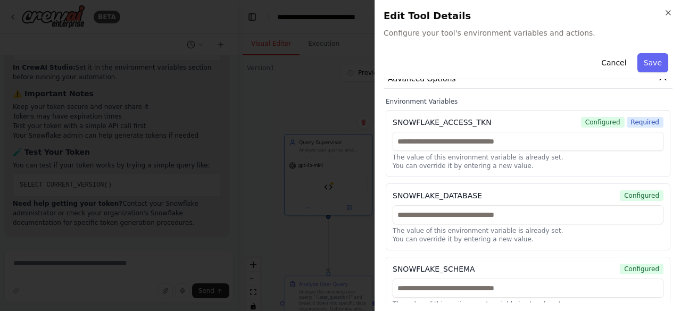
scroll to position [98, 0]
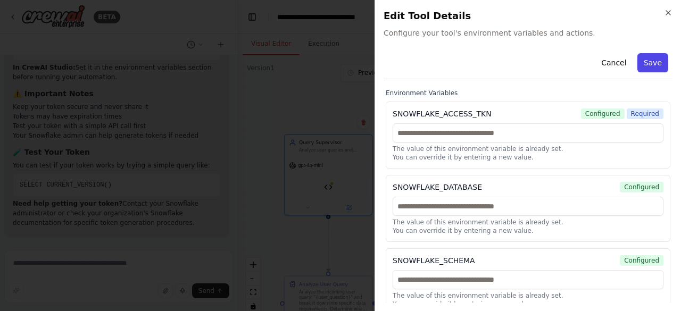
click at [646, 62] on button "Save" at bounding box center [652, 62] width 31 height 19
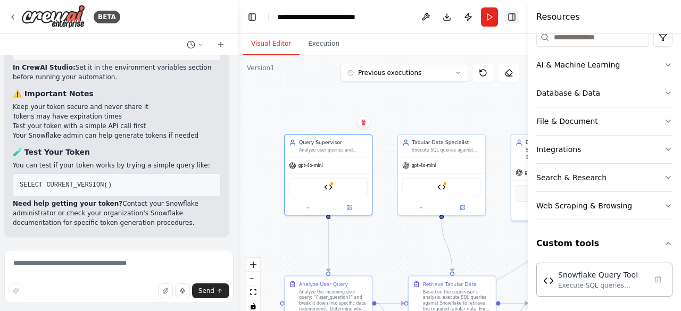
click at [512, 15] on button "Toggle Right Sidebar" at bounding box center [511, 17] width 15 height 15
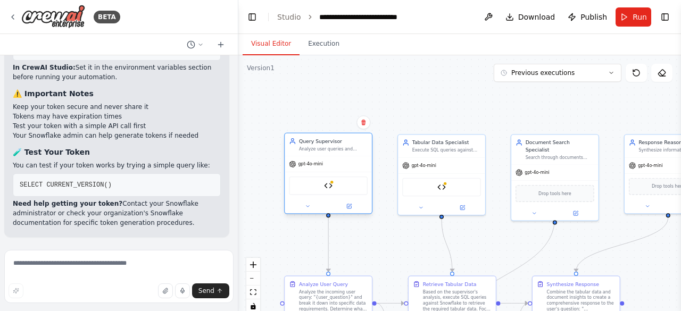
click at [336, 185] on div "Snowflake Query Tool" at bounding box center [328, 186] width 79 height 19
click at [671, 12] on button "Toggle Right Sidebar" at bounding box center [664, 17] width 15 height 15
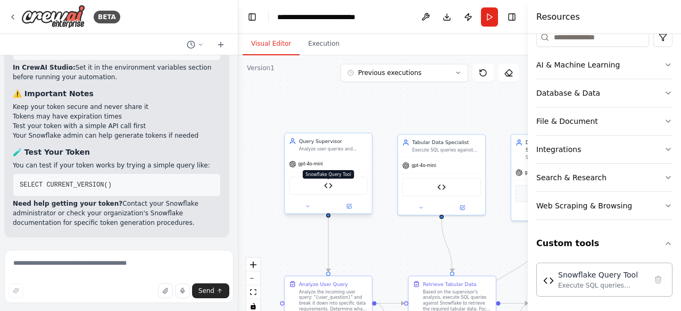
click at [330, 186] on img at bounding box center [328, 185] width 9 height 9
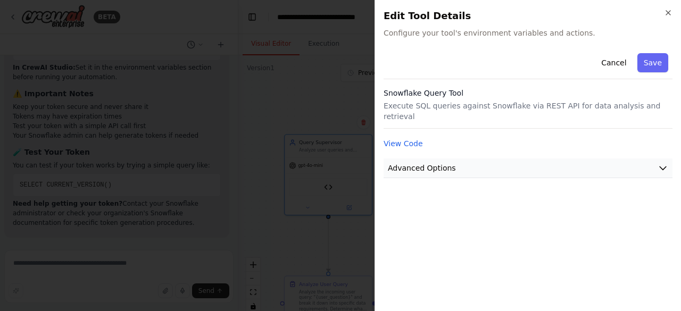
click at [417, 158] on button "Advanced Options" at bounding box center [527, 168] width 289 height 20
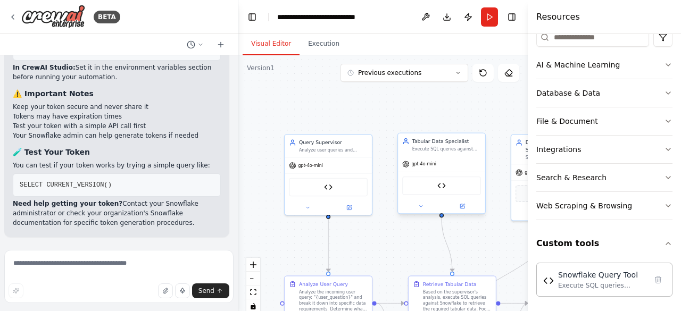
click at [446, 188] on div "Snowflake Query Tool" at bounding box center [441, 186] width 79 height 19
click at [435, 185] on div "Snowflake Query Tool" at bounding box center [441, 186] width 79 height 19
click at [421, 211] on div at bounding box center [441, 206] width 87 height 14
click at [422, 204] on icon at bounding box center [421, 207] width 6 height 6
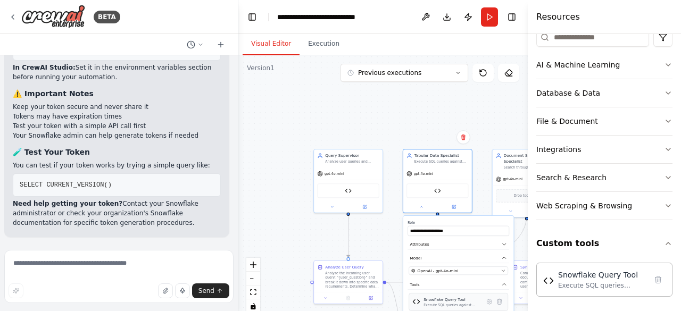
click at [439, 302] on div "Snowflake Query Tool" at bounding box center [451, 299] width 57 height 5
click at [488, 302] on icon at bounding box center [489, 301] width 5 height 5
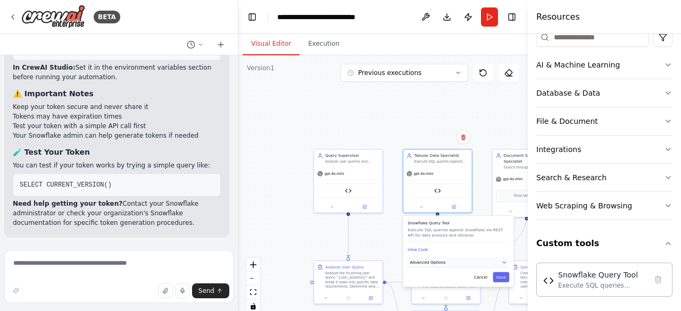
click at [423, 263] on span "Advanced Options" at bounding box center [428, 262] width 36 height 5
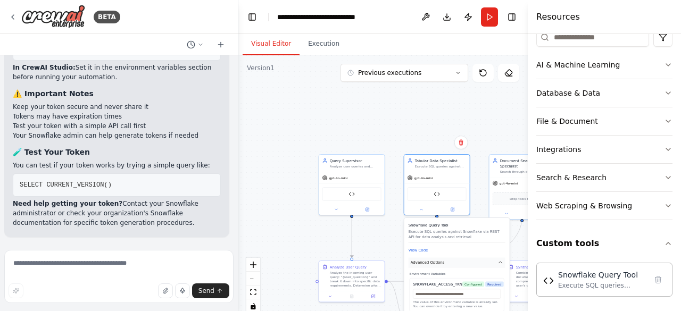
click at [422, 262] on span "Advanced Options" at bounding box center [428, 262] width 34 height 5
click at [480, 279] on button "Cancel" at bounding box center [478, 277] width 19 height 10
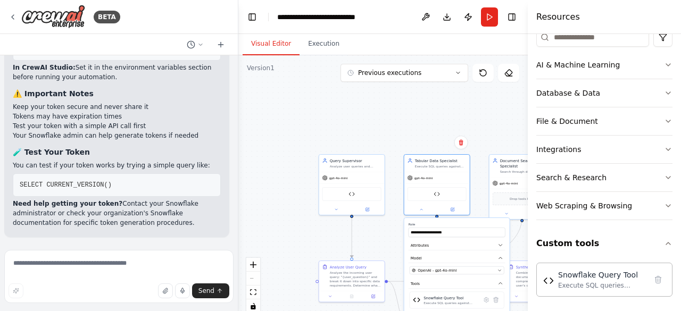
click at [410, 127] on div ".deletable-edge-delete-btn { width: 20px; height: 20px; border: 0px solid #ffff…" at bounding box center [382, 188] width 289 height 266
click at [83, 266] on textarea at bounding box center [118, 276] width 229 height 53
click at [48, 262] on textarea at bounding box center [118, 276] width 229 height 53
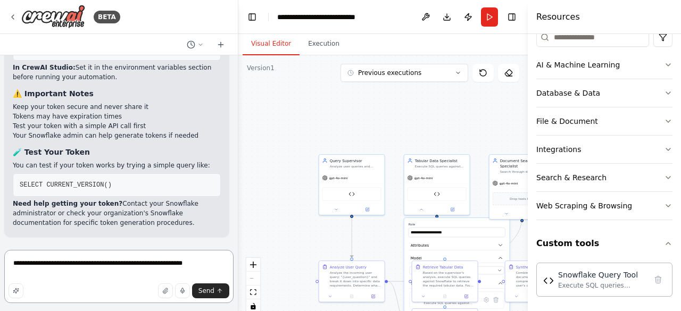
click at [98, 263] on textarea "**********" at bounding box center [118, 276] width 229 height 53
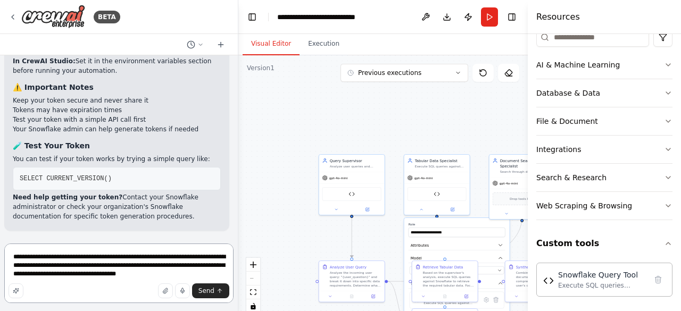
type textarea "**********"
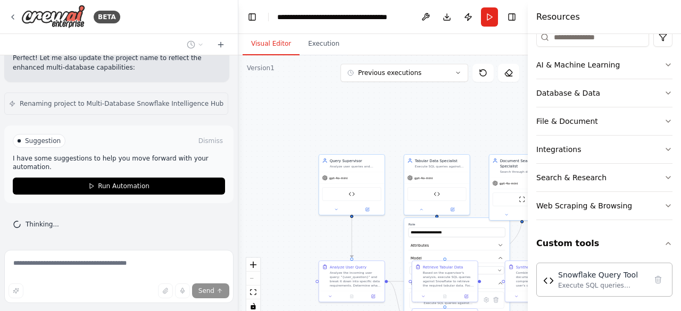
scroll to position [19539, 0]
click at [335, 197] on div "Snowflake Query Tool" at bounding box center [351, 193] width 59 height 14
click at [347, 192] on div "Snowflake Query Tool" at bounding box center [351, 193] width 59 height 14
click at [340, 212] on div at bounding box center [351, 208] width 65 height 11
click at [337, 210] on icon at bounding box center [336, 208] width 4 height 4
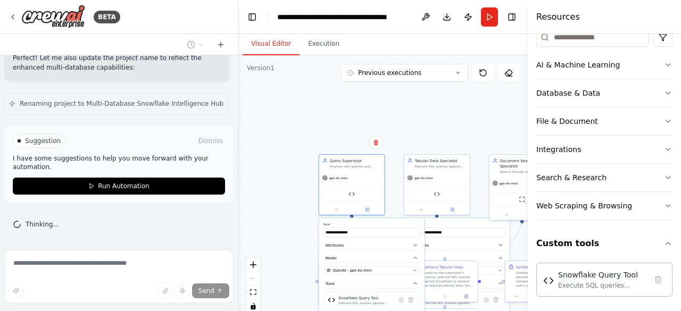
click at [286, 194] on div ".deletable-edge-delete-btn { width: 20px; height: 20px; border: 0px solid #ffff…" at bounding box center [382, 188] width 289 height 266
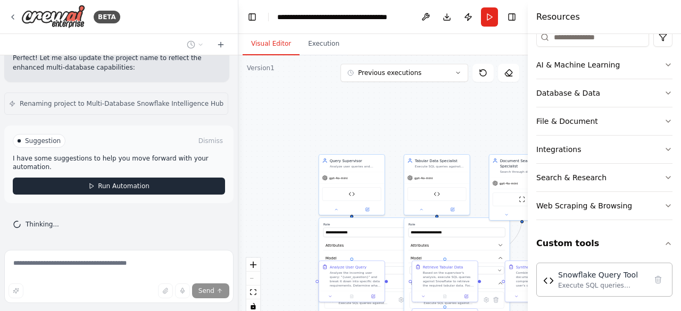
click at [102, 190] on span "Run Automation" at bounding box center [124, 186] width 52 height 9
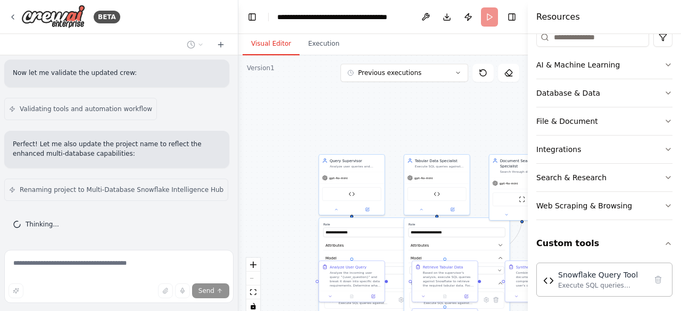
scroll to position [19558, 0]
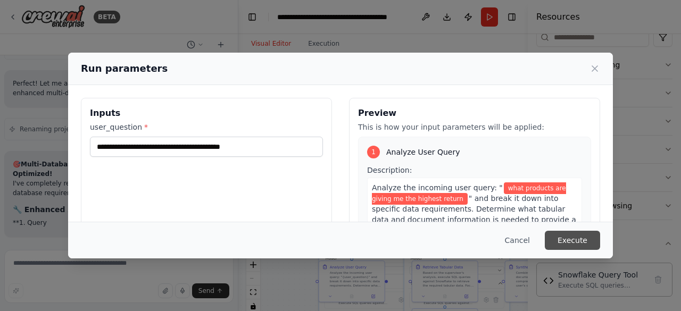
click at [570, 240] on button "Execute" at bounding box center [572, 240] width 55 height 19
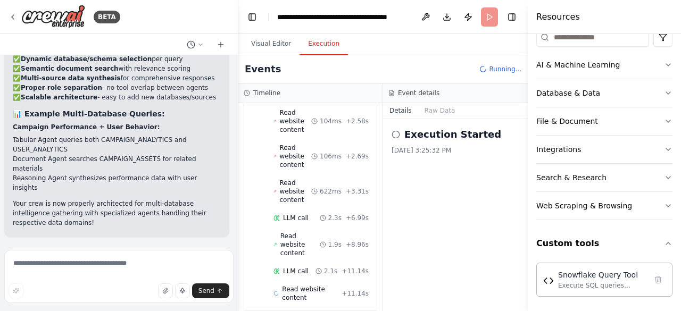
scroll to position [0, 0]
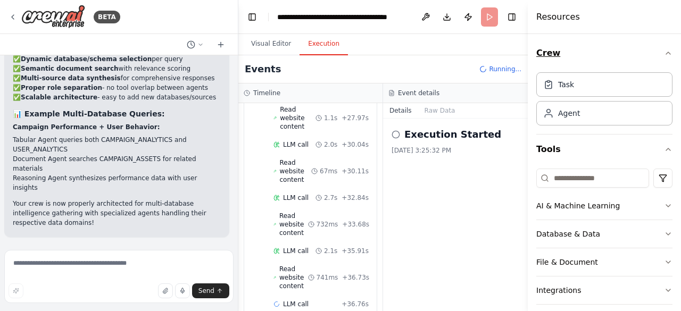
click at [664, 56] on icon "button" at bounding box center [668, 53] width 9 height 9
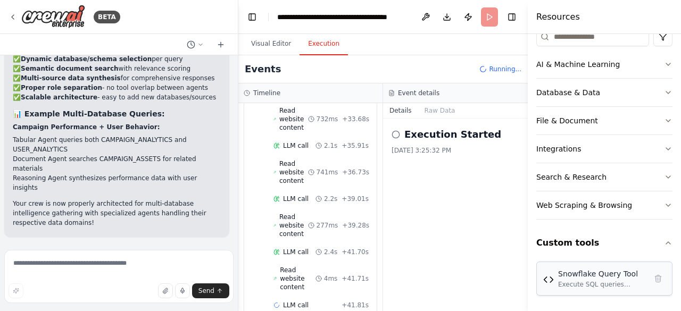
click at [578, 280] on div "Execute SQL queries against Snowflake via REST API for data analysis and retrie…" at bounding box center [602, 284] width 88 height 9
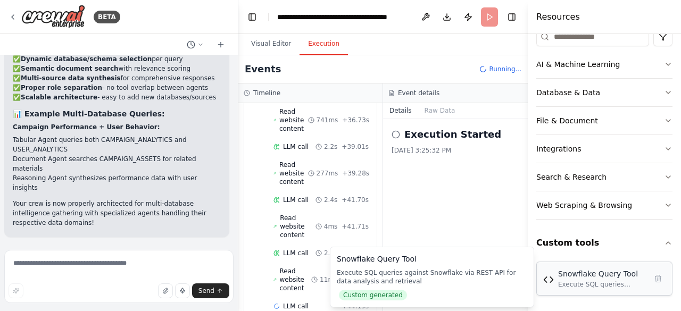
click at [566, 286] on div "Execute SQL queries against Snowflake via REST API for data analysis and retrie…" at bounding box center [602, 284] width 88 height 9
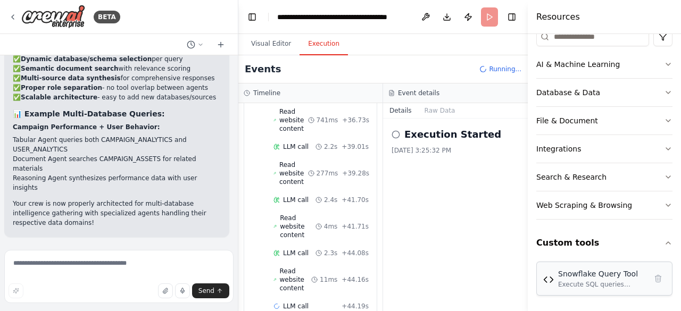
click at [566, 286] on div "Execute SQL queries against Snowflake via REST API for data analysis and retrie…" at bounding box center [602, 284] width 88 height 9
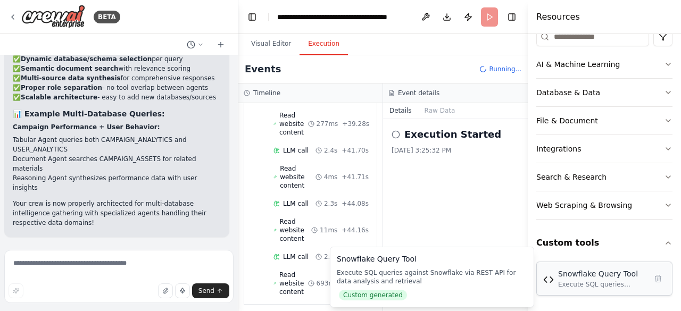
click at [547, 279] on img at bounding box center [548, 279] width 11 height 11
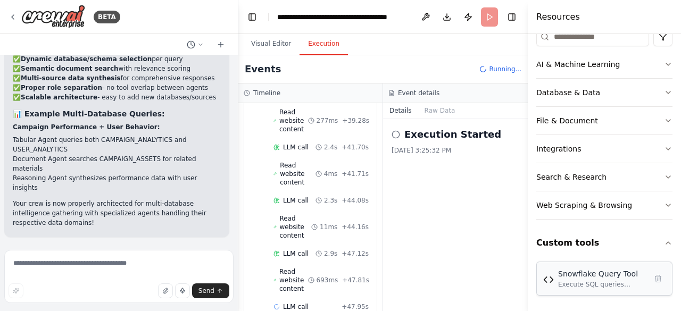
click at [552, 270] on div "Snowflake Query Tool Execute SQL queries against Snowflake via REST API for dat…" at bounding box center [604, 279] width 122 height 20
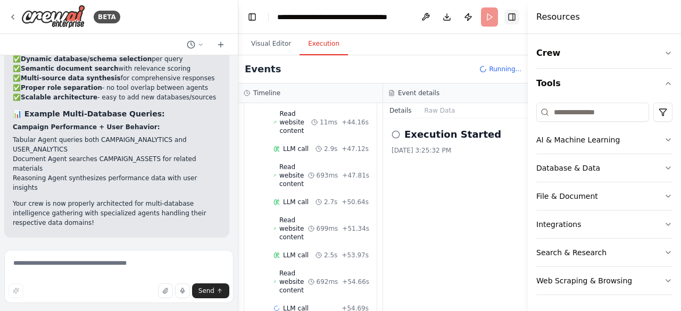
click at [511, 15] on button "Toggle Right Sidebar" at bounding box center [511, 17] width 15 height 15
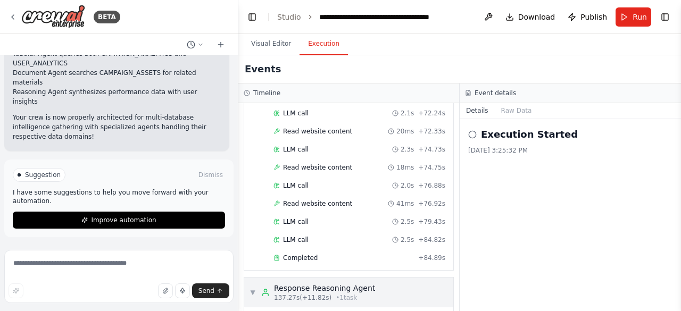
scroll to position [1355, 0]
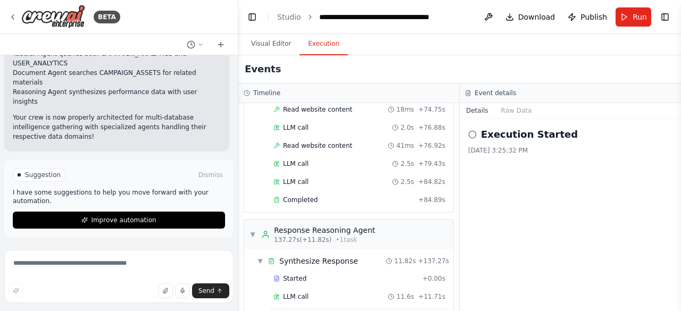
click at [299, 311] on span "Completed" at bounding box center [300, 315] width 35 height 9
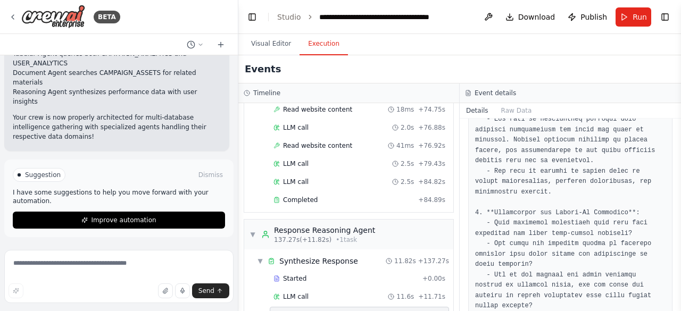
scroll to position [662, 0]
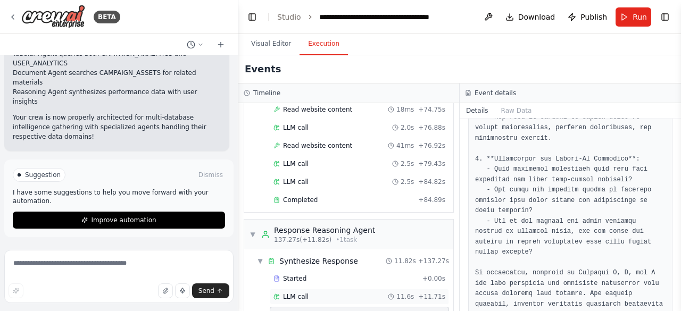
click at [293, 293] on span "LLM call" at bounding box center [296, 297] width 26 height 9
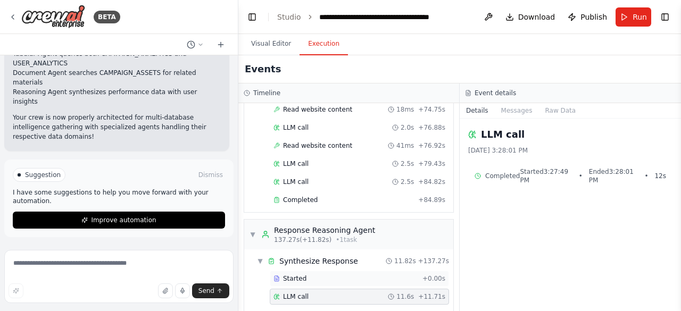
click at [300, 274] on span "Started" at bounding box center [294, 278] width 23 height 9
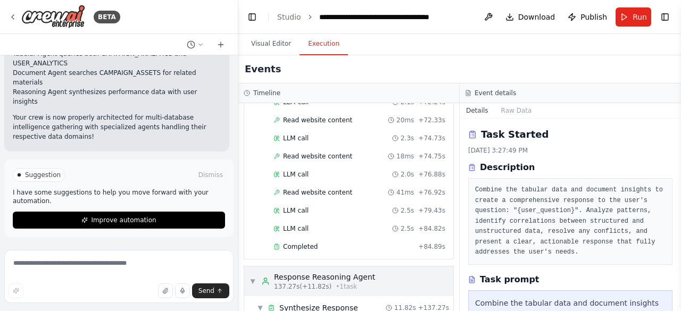
scroll to position [1306, 0]
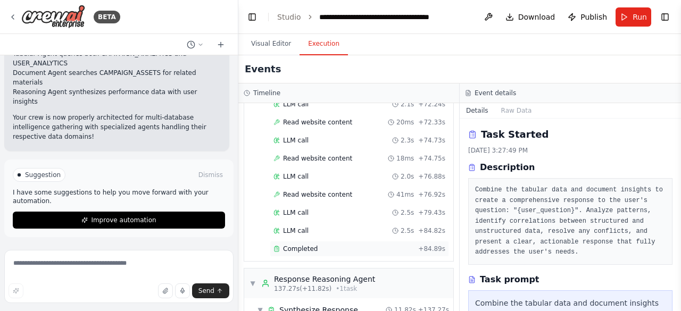
click at [298, 245] on span "Completed" at bounding box center [300, 249] width 35 height 9
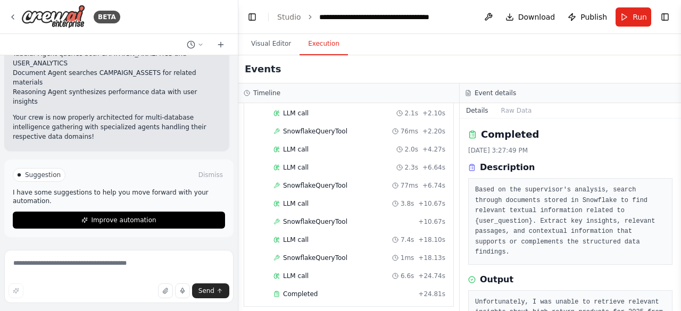
scroll to position [223, 0]
click at [303, 200] on span "LLM call" at bounding box center [296, 204] width 26 height 9
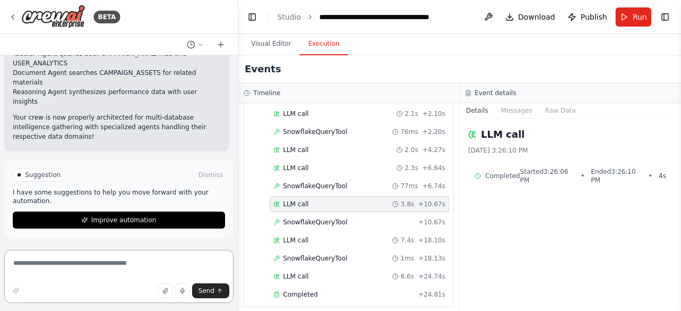
click at [46, 264] on textarea at bounding box center [118, 276] width 229 height 53
type textarea "*"
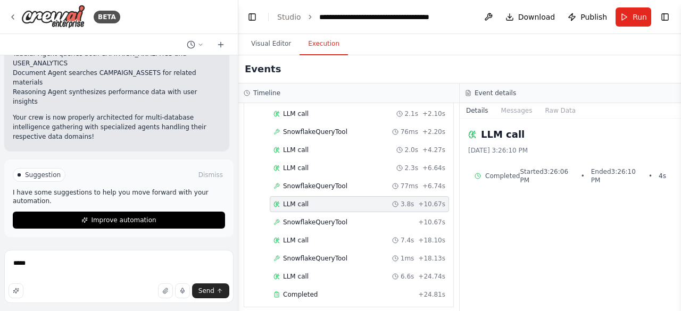
scroll to position [19132, 0]
click at [52, 268] on textarea "****" at bounding box center [118, 276] width 229 height 53
type textarea "*"
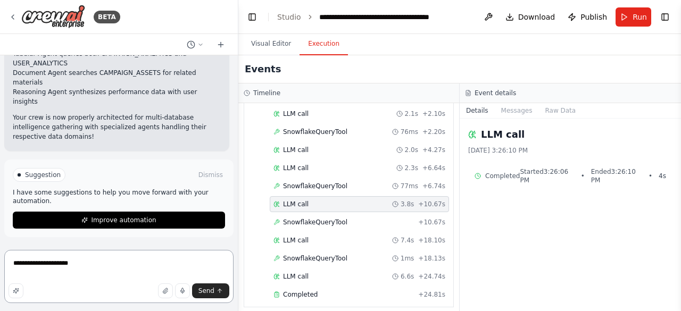
type textarea "**********"
click at [669, 20] on button "Toggle Right Sidebar" at bounding box center [664, 17] width 15 height 15
click at [665, 18] on div "BETA i wanted to store my data on snowflake (tabular and documents). Then devel…" at bounding box center [340, 155] width 681 height 311
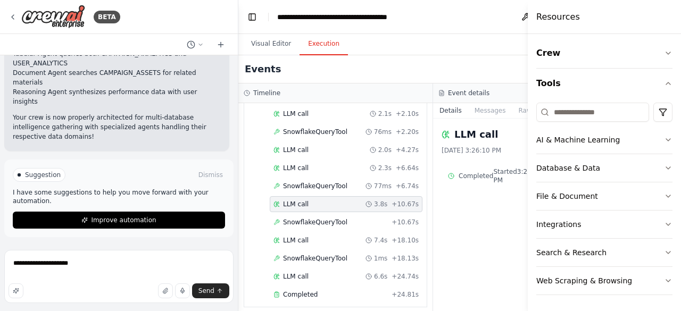
scroll to position [245, 0]
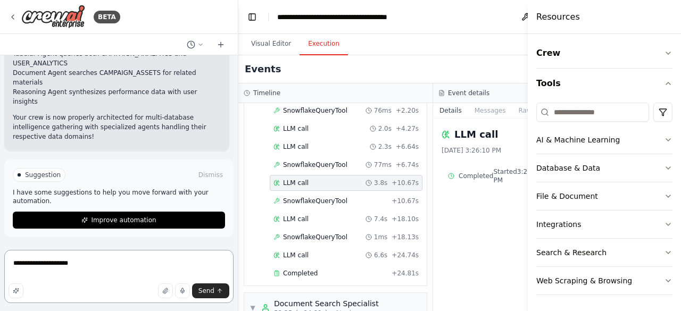
click at [65, 257] on textarea "**********" at bounding box center [118, 276] width 229 height 53
click at [485, 49] on div "Visual Editor Execution" at bounding box center [432, 44] width 389 height 21
click at [50, 266] on textarea "**********" at bounding box center [118, 276] width 229 height 53
click at [448, 235] on div "LLM call 9/26/2025, 3:26:10 PM Completed Started 3:26:06 PM • Ended 3:26:10 PM …" at bounding box center [530, 215] width 195 height 193
click at [547, 19] on h4 "Resources" at bounding box center [558, 17] width 44 height 13
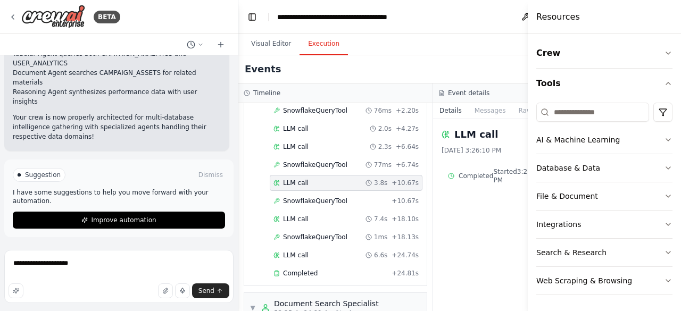
click at [447, 246] on div "LLM call 9/26/2025, 3:26:10 PM Completed Started 3:26:06 PM • Ended 3:26:10 PM …" at bounding box center [530, 215] width 195 height 193
click at [436, 266] on div "LLM call 9/26/2025, 3:26:10 PM Completed Started 3:26:06 PM • Ended 3:26:10 PM …" at bounding box center [530, 215] width 195 height 193
click at [27, 262] on textarea "**********" at bounding box center [118, 276] width 229 height 53
click at [70, 262] on textarea "**********" at bounding box center [118, 276] width 229 height 53
click at [552, 20] on h4 "Resources" at bounding box center [558, 17] width 44 height 13
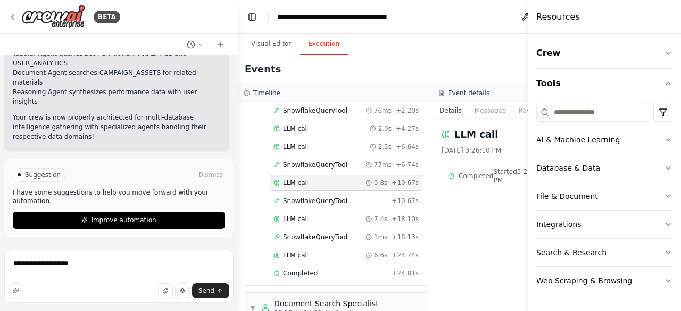
scroll to position [76, 0]
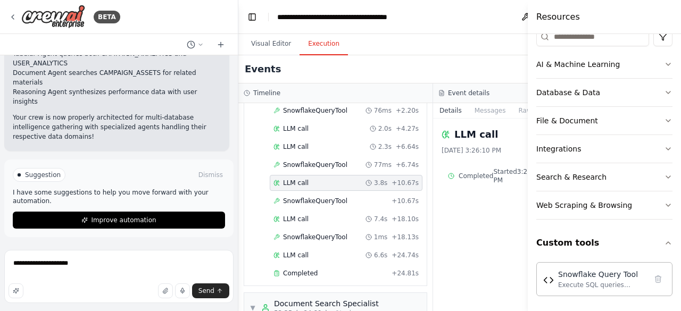
click at [521, 246] on div "LLM call 9/26/2025, 3:26:10 PM Completed Started 3:26:06 PM • Ended 3:26:10 PM …" at bounding box center [530, 215] width 195 height 193
click at [261, 46] on button "Visual Editor" at bounding box center [271, 44] width 57 height 22
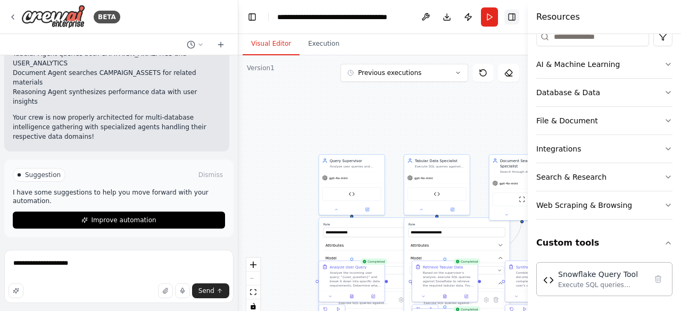
click at [508, 13] on button "Toggle Right Sidebar" at bounding box center [511, 17] width 15 height 15
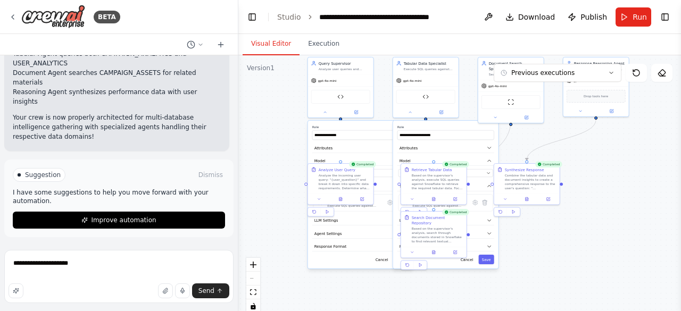
drag, startPoint x: 306, startPoint y: 231, endPoint x: 295, endPoint y: 133, distance: 98.0
click at [295, 133] on div ".deletable-edge-delete-btn { width: 20px; height: 20px; border: 0px solid #ffff…" at bounding box center [459, 188] width 442 height 266
click at [327, 109] on button at bounding box center [325, 111] width 30 height 6
click at [411, 115] on div at bounding box center [425, 111] width 65 height 11
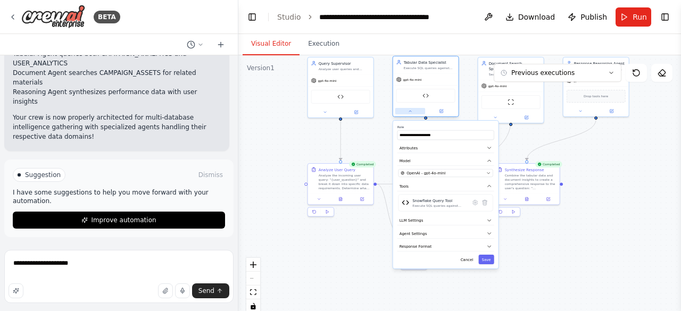
click at [411, 112] on icon at bounding box center [410, 111] width 4 height 4
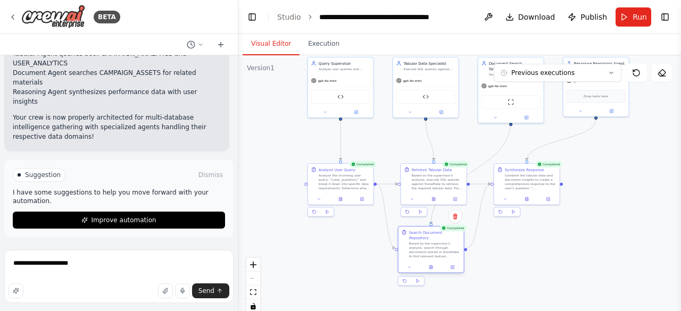
drag, startPoint x: 422, startPoint y: 222, endPoint x: 424, endPoint y: 238, distance: 16.1
click at [424, 241] on div "Based on the supervisor's analysis, search through documents stored in Snowflak…" at bounding box center [435, 249] width 52 height 17
click at [410, 265] on icon at bounding box center [409, 267] width 4 height 4
click at [407, 265] on icon at bounding box center [409, 267] width 4 height 4
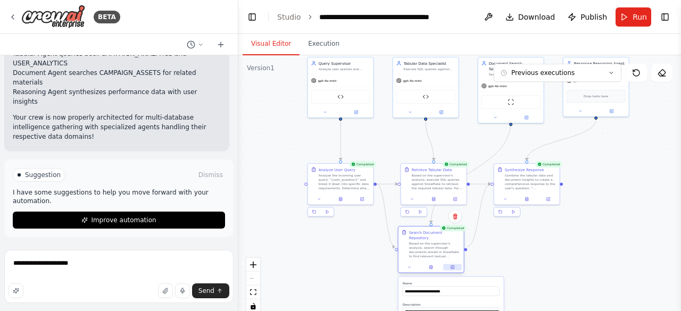
click at [456, 264] on button at bounding box center [452, 267] width 18 height 6
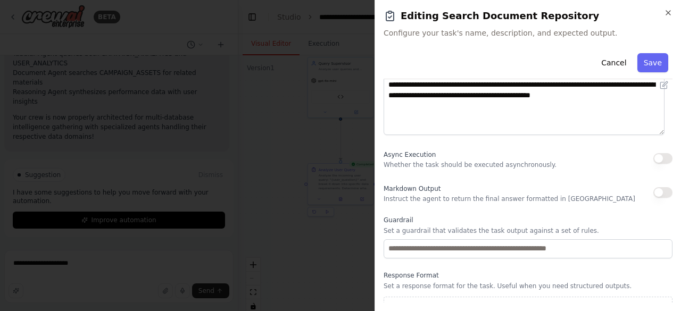
scroll to position [168, 0]
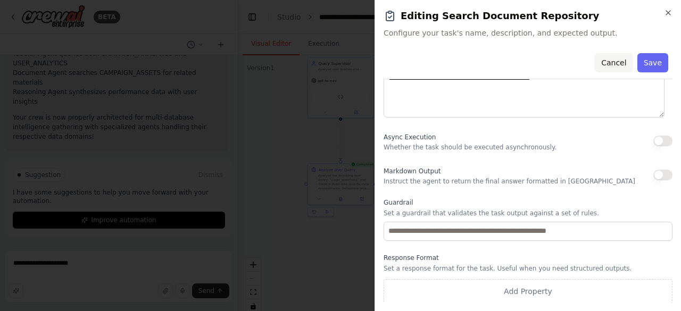
click at [609, 70] on button "Cancel" at bounding box center [614, 62] width 38 height 19
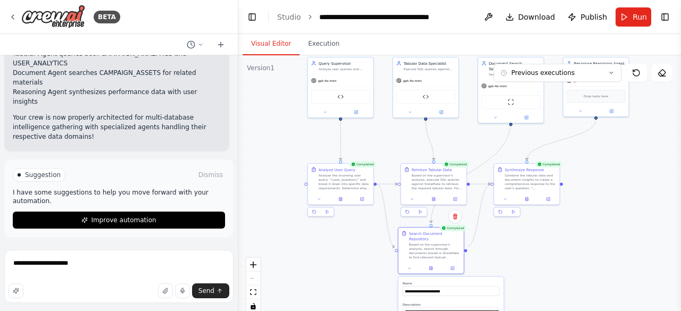
click at [340, 260] on div ".deletable-edge-delete-btn { width: 20px; height: 20px; border: 0px solid #ffff…" at bounding box center [459, 188] width 442 height 266
click at [490, 113] on button at bounding box center [495, 116] width 30 height 6
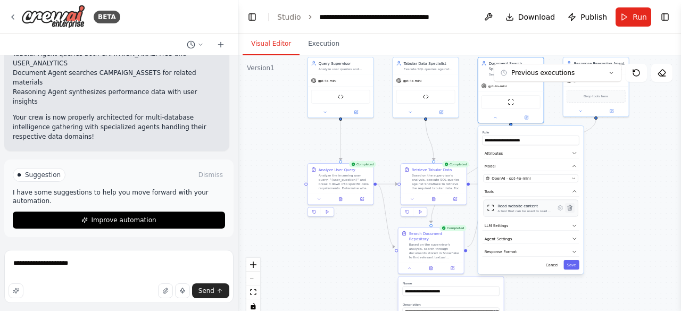
click at [571, 205] on button at bounding box center [570, 208] width 10 height 10
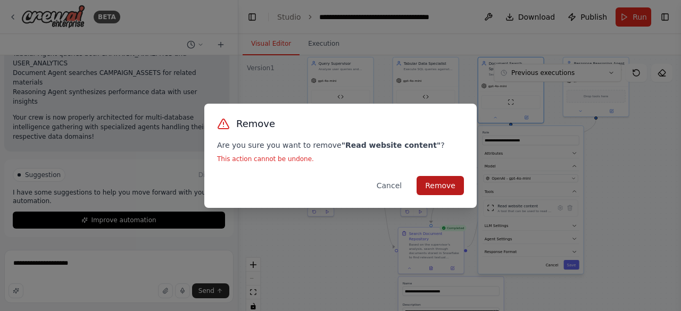
click at [435, 188] on button "Remove" at bounding box center [439, 185] width 47 height 19
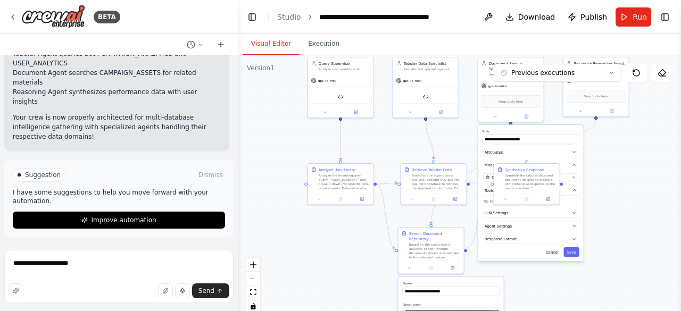
click at [624, 225] on div ".deletable-edge-delete-btn { width: 20px; height: 20px; border: 0px solid #ffff…" at bounding box center [459, 188] width 442 height 266
click at [422, 96] on img at bounding box center [425, 96] width 6 height 6
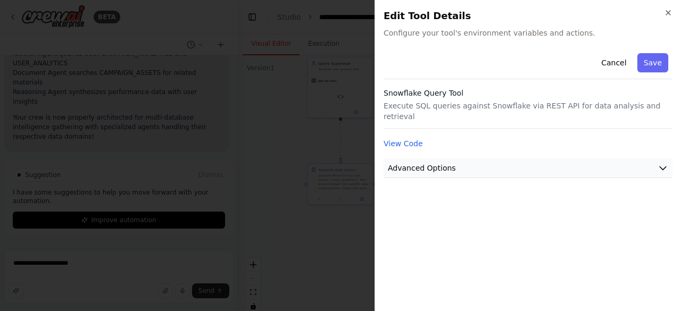
click at [424, 163] on span "Advanced Options" at bounding box center [422, 168] width 68 height 11
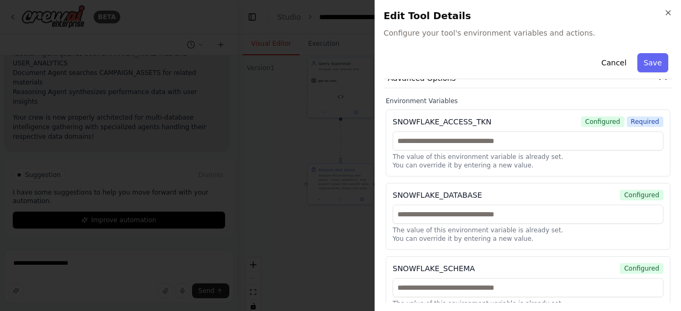
scroll to position [98, 0]
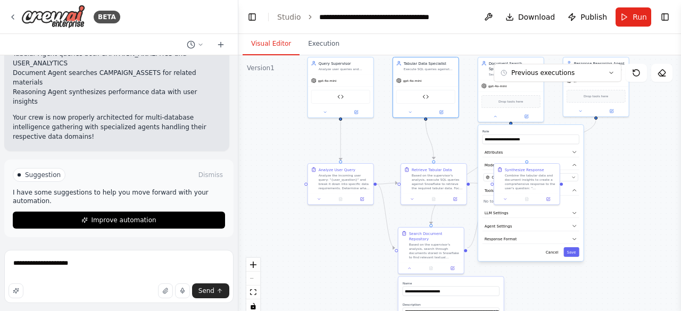
click at [606, 173] on div ".deletable-edge-delete-btn { width: 20px; height: 20px; border: 0px solid #ffff…" at bounding box center [459, 188] width 442 height 266
click at [512, 103] on div "Drop tools here" at bounding box center [510, 101] width 65 height 20
click at [505, 98] on span "Drop tools here" at bounding box center [510, 100] width 24 height 5
click at [663, 17] on button "Toggle Right Sidebar" at bounding box center [664, 17] width 15 height 15
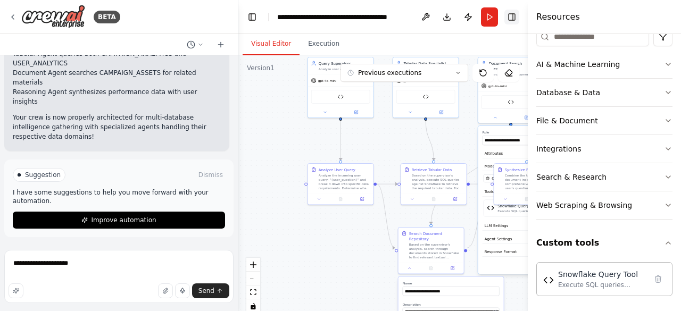
click at [515, 16] on button "Toggle Right Sidebar" at bounding box center [511, 17] width 15 height 15
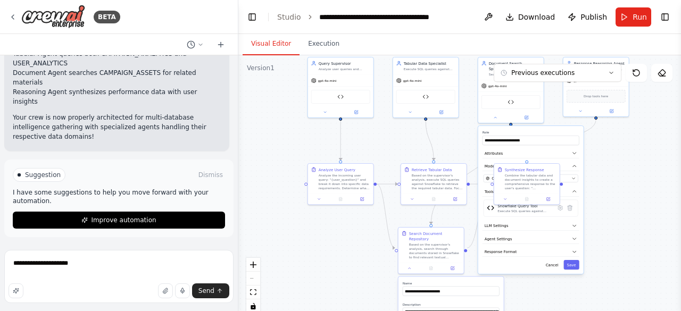
click at [346, 281] on div ".deletable-edge-delete-btn { width: 20px; height: 20px; border: 0px solid #ffff…" at bounding box center [459, 188] width 442 height 266
click at [493, 114] on icon at bounding box center [495, 116] width 4 height 4
click at [68, 265] on textarea "**********" at bounding box center [118, 276] width 229 height 53
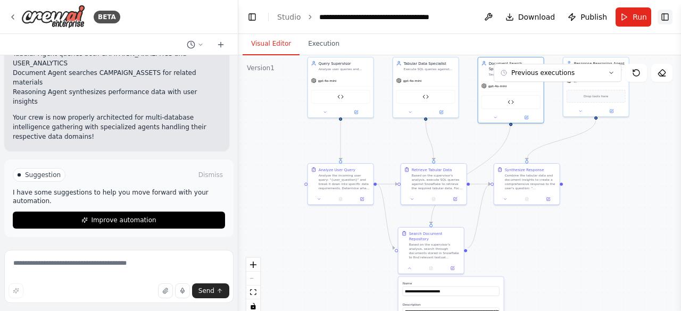
click at [662, 19] on button "Toggle Right Sidebar" at bounding box center [664, 17] width 15 height 15
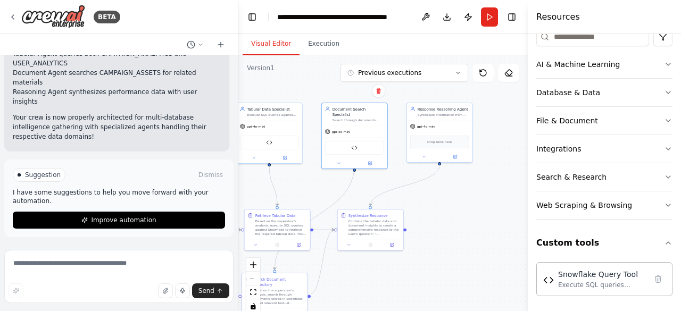
drag, startPoint x: 472, startPoint y: 135, endPoint x: 315, endPoint y: 181, distance: 163.4
click at [315, 181] on div ".deletable-edge-delete-btn { width: 20px; height: 20px; border: 0px solid #ffff…" at bounding box center [382, 188] width 289 height 266
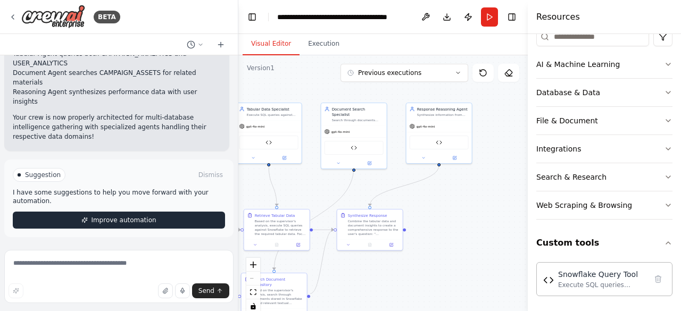
click at [112, 219] on span "Improve automation" at bounding box center [123, 220] width 65 height 9
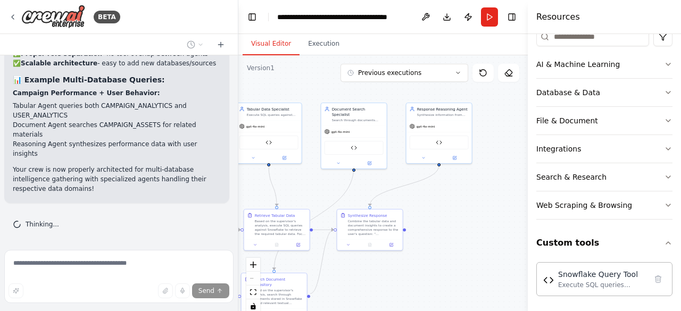
scroll to position [20352, 0]
click at [514, 19] on button "Toggle Right Sidebar" at bounding box center [511, 17] width 15 height 15
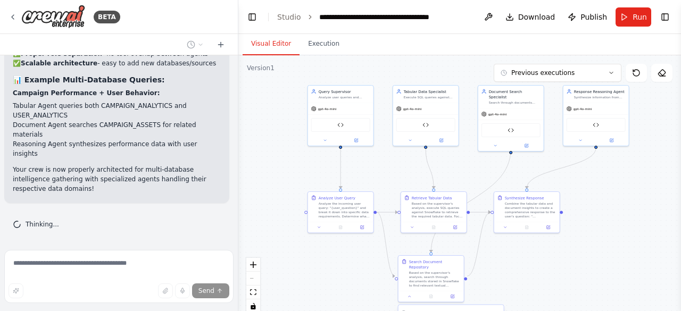
drag, startPoint x: 464, startPoint y: 213, endPoint x: 621, endPoint y: 196, distance: 157.9
click at [621, 196] on div ".deletable-edge-delete-btn { width: 20px; height: 20px; border: 0px solid #ffff…" at bounding box center [459, 188] width 442 height 266
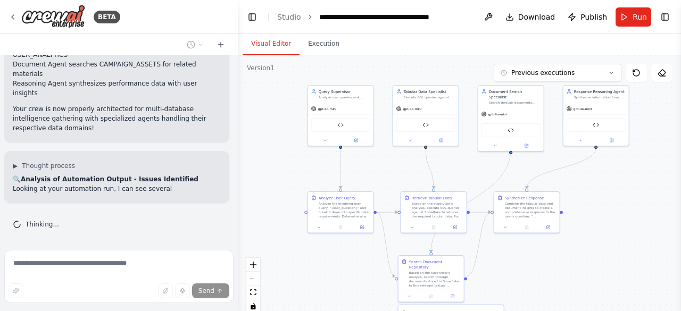
click at [37, 226] on span "Thinking..." at bounding box center [43, 224] width 34 height 9
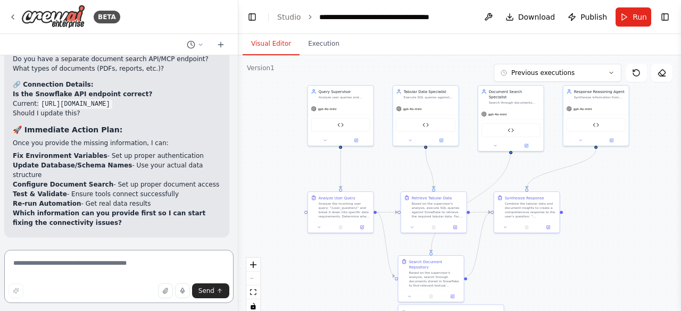
scroll to position [21025, 0]
drag, startPoint x: 95, startPoint y: 141, endPoint x: 158, endPoint y: 139, distance: 63.9
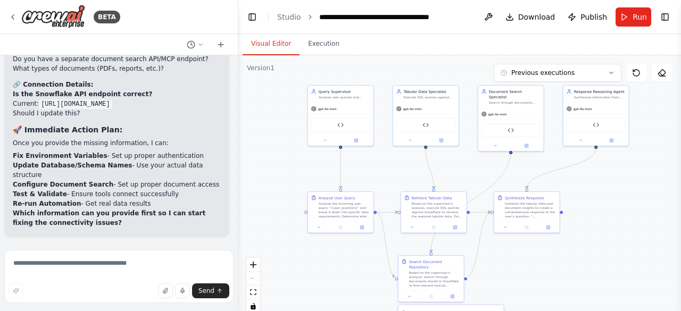
drag, startPoint x: 158, startPoint y: 139, endPoint x: 140, endPoint y: 139, distance: 18.1
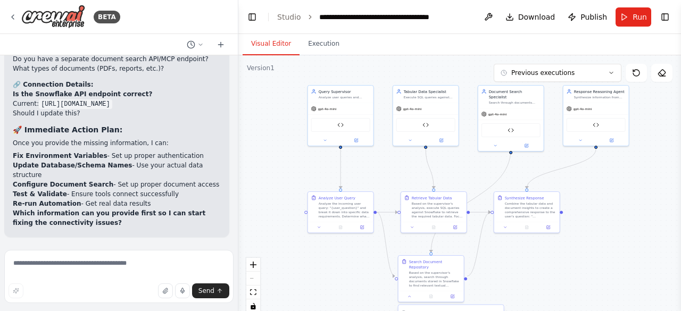
click at [39, 264] on textarea at bounding box center [118, 276] width 229 height 53
type textarea "*"
paste textarea "**********"
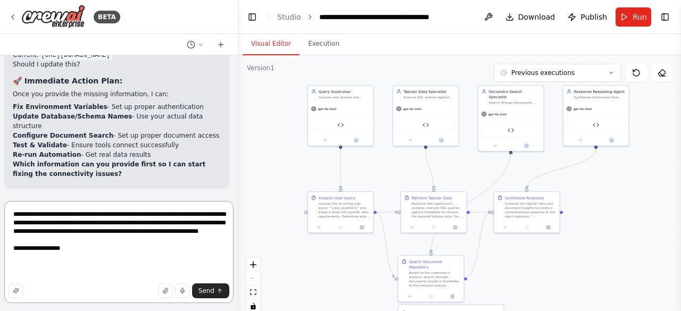
paste textarea "**********"
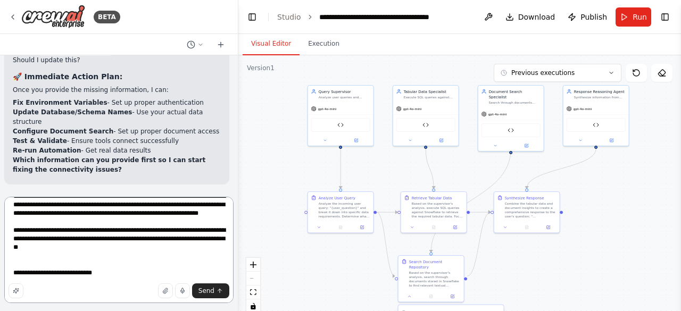
scroll to position [47, 0]
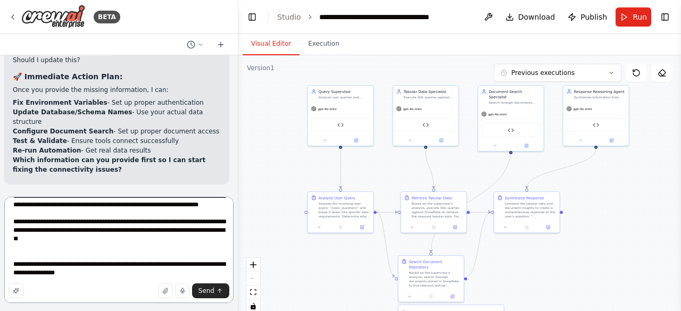
type textarea "**********"
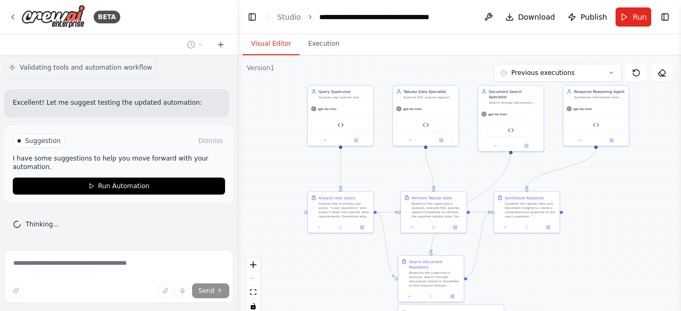
scroll to position [22321, 0]
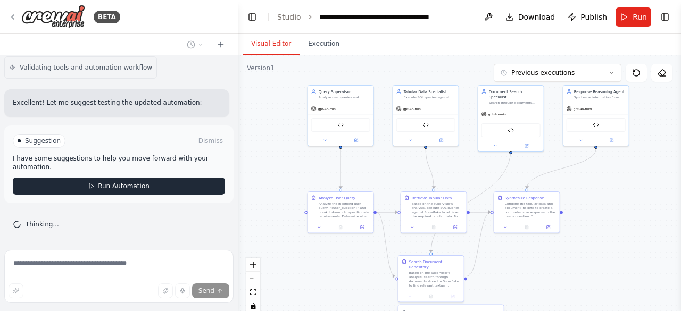
click at [115, 191] on button "Run Automation" at bounding box center [119, 186] width 212 height 17
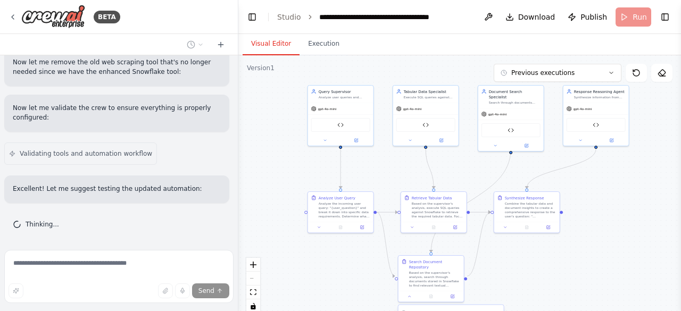
scroll to position [22236, 0]
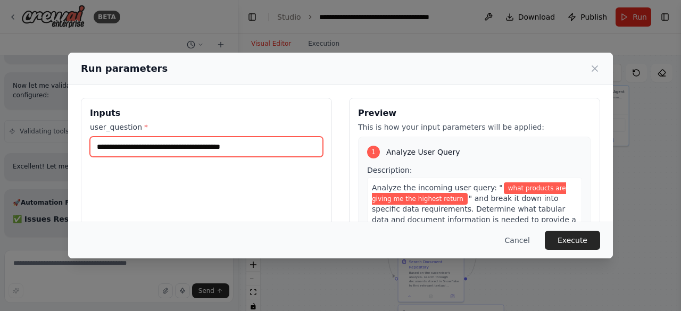
click at [258, 154] on input "**********" at bounding box center [206, 147] width 233 height 20
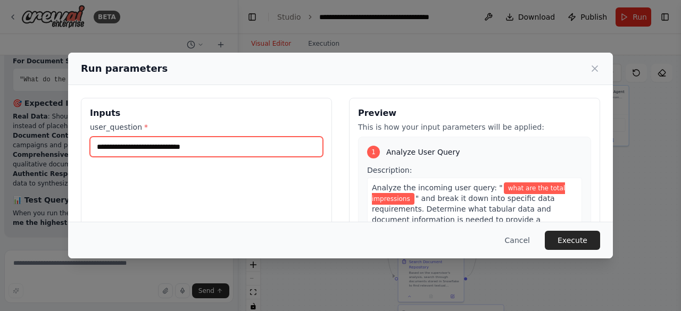
type input "**********"
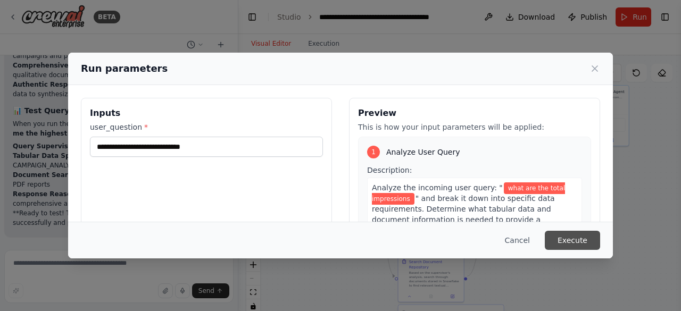
scroll to position [22927, 0]
click at [574, 240] on button "Execute" at bounding box center [572, 240] width 55 height 19
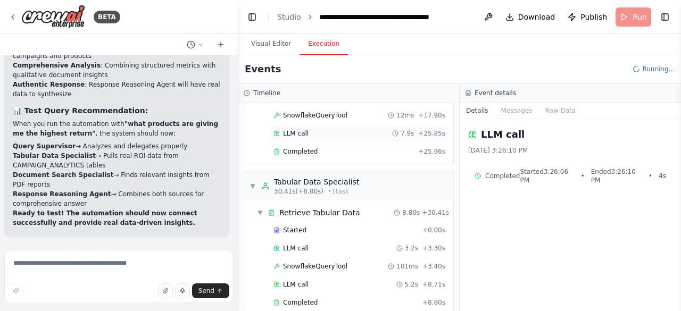
scroll to position [302, 0]
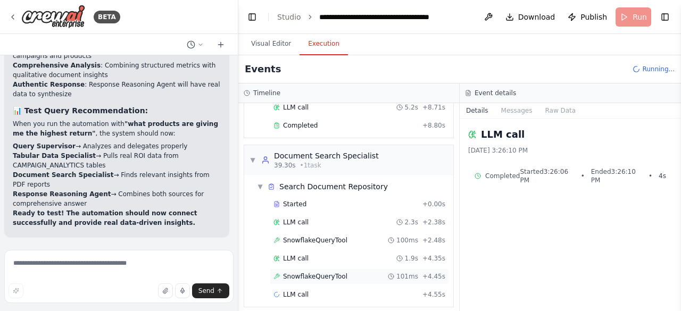
click at [308, 272] on span "SnowflakeQueryTool" at bounding box center [315, 276] width 64 height 9
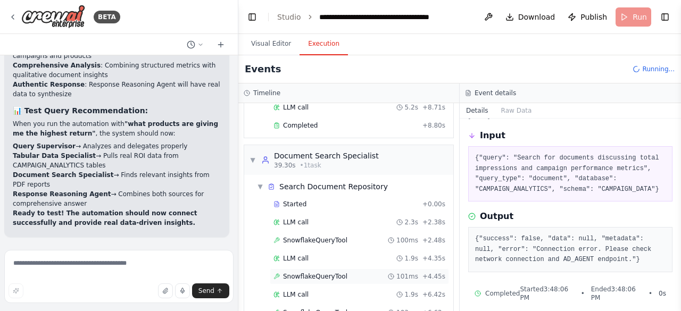
scroll to position [373, 0]
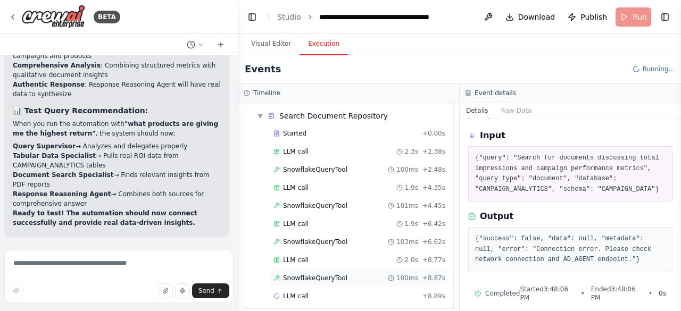
click at [296, 274] on span "SnowflakeQueryTool" at bounding box center [315, 278] width 64 height 9
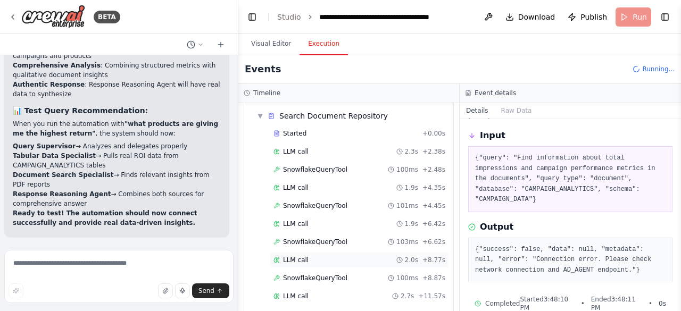
click at [304, 256] on span "LLM call" at bounding box center [296, 260] width 26 height 9
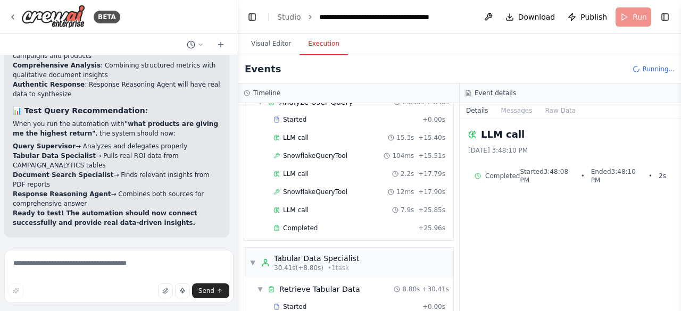
scroll to position [0, 0]
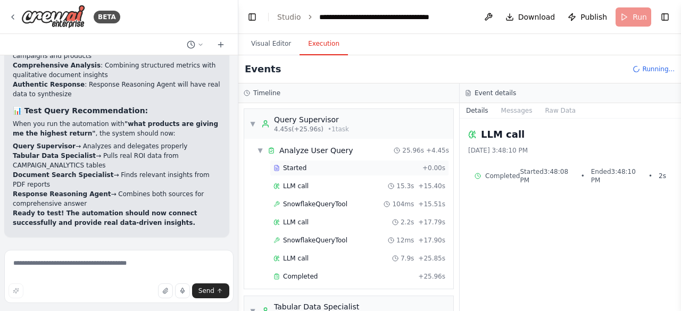
click at [296, 169] on span "Started" at bounding box center [294, 168] width 23 height 9
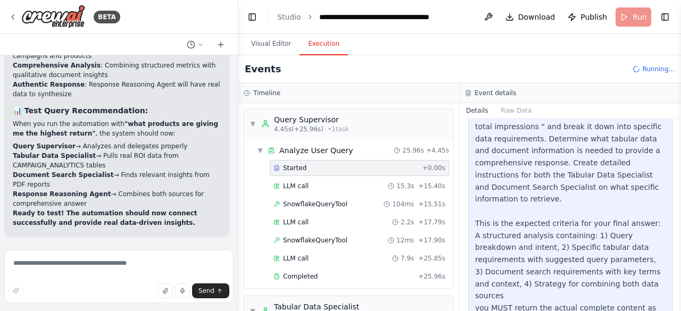
scroll to position [214, 0]
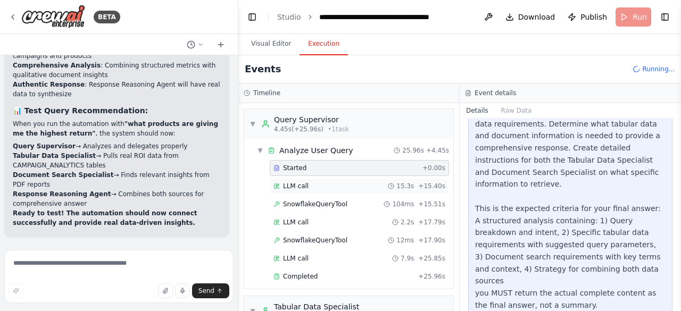
click at [300, 183] on span "LLM call" at bounding box center [296, 186] width 26 height 9
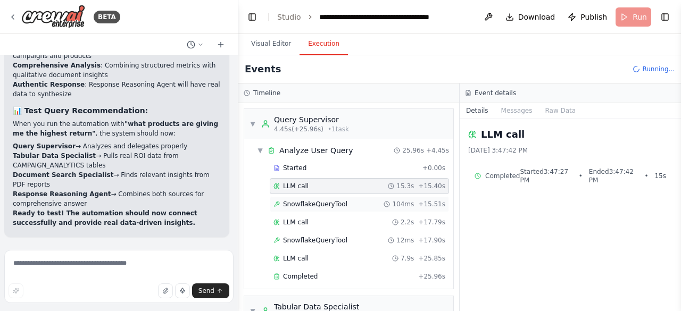
click at [298, 204] on span "SnowflakeQueryTool" at bounding box center [315, 204] width 64 height 9
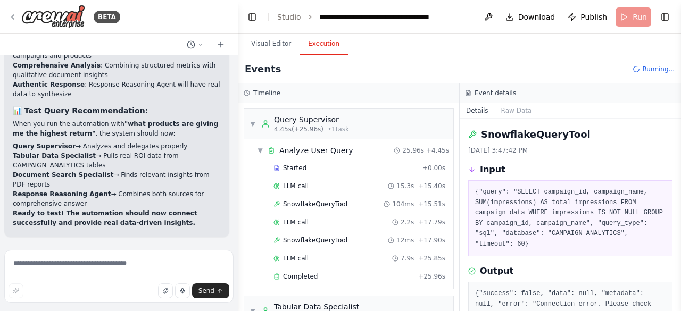
scroll to position [44, 0]
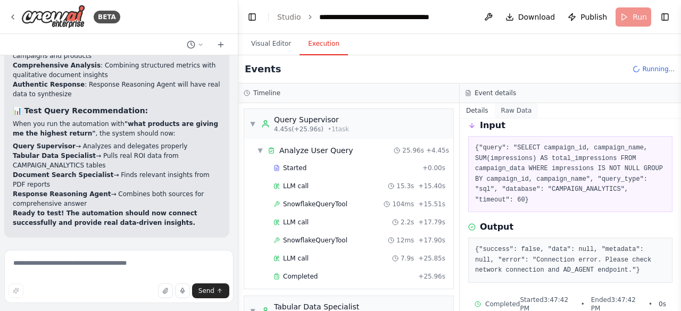
click at [504, 111] on button "Raw Data" at bounding box center [517, 110] width 44 height 15
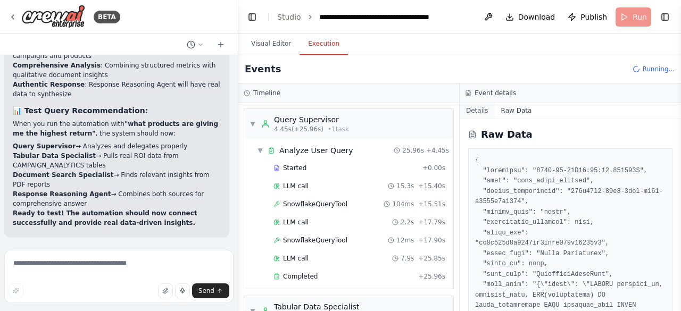
click at [466, 116] on button "Details" at bounding box center [477, 110] width 35 height 15
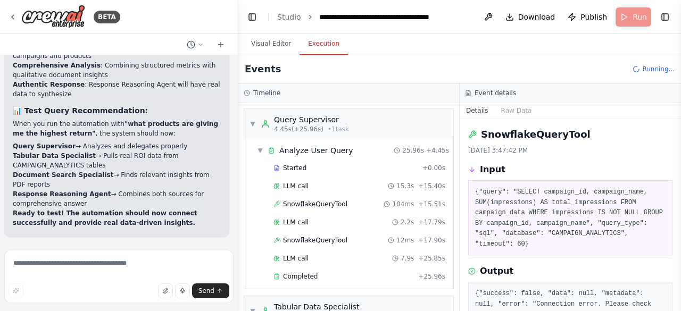
scroll to position [9, 0]
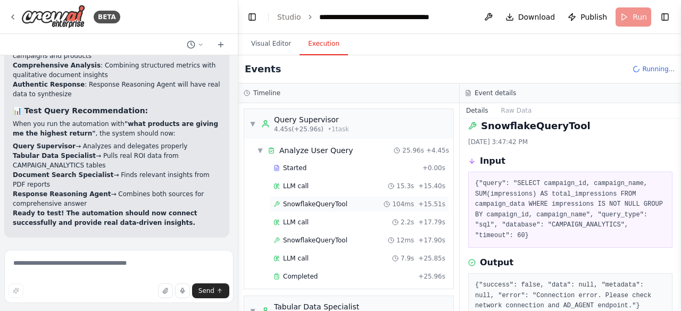
click at [321, 206] on span "SnowflakeQueryTool" at bounding box center [315, 204] width 64 height 9
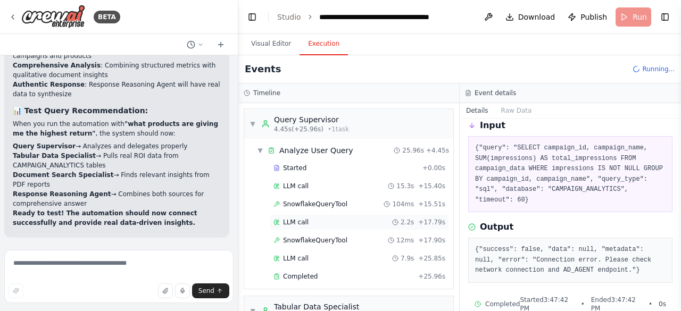
click at [297, 222] on span "LLM call" at bounding box center [296, 222] width 26 height 9
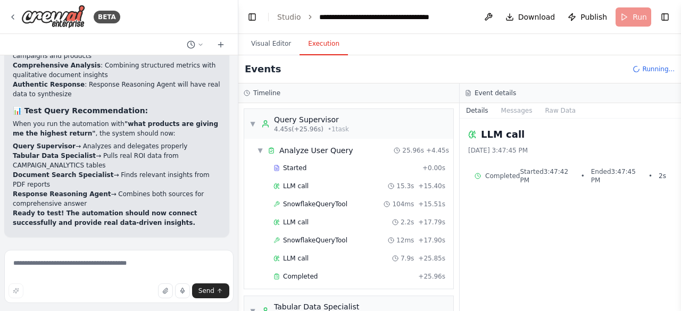
click at [503, 275] on div "LLM call 9/26/2025, 3:47:45 PM Completed Started 3:47:42 PM • Ended 3:47:45 PM …" at bounding box center [570, 215] width 221 height 193
click at [302, 204] on span "SnowflakeQueryTool" at bounding box center [315, 204] width 64 height 9
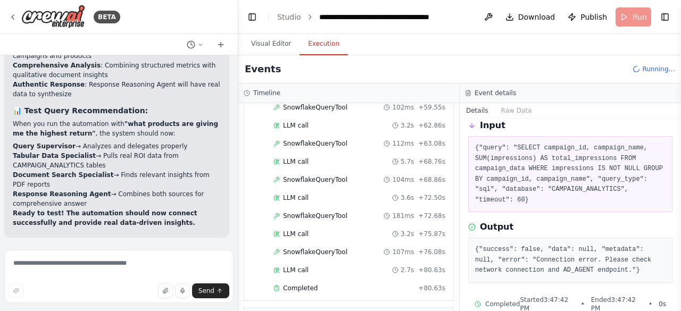
scroll to position [1266, 0]
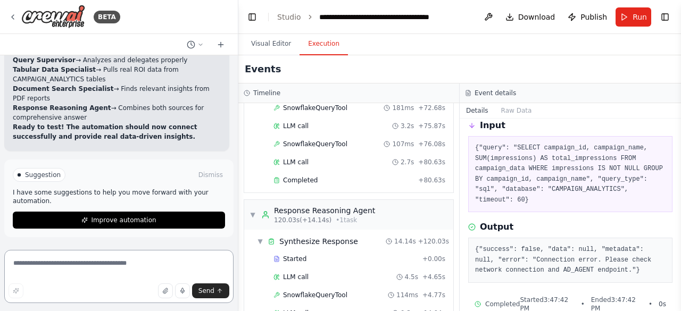
click at [76, 258] on textarea at bounding box center [118, 276] width 229 height 53
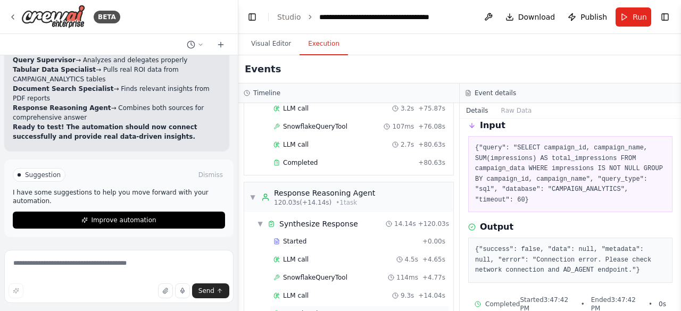
click at [306, 310] on span "Completed" at bounding box center [300, 314] width 35 height 9
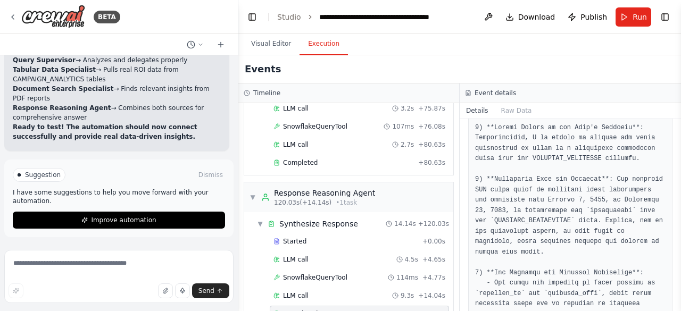
scroll to position [176, 0]
click at [85, 263] on textarea at bounding box center [118, 276] width 229 height 53
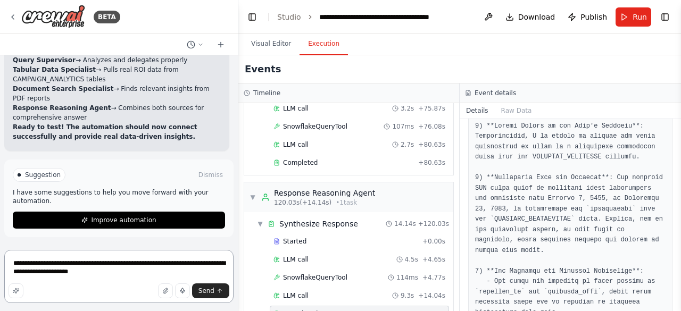
type textarea "**********"
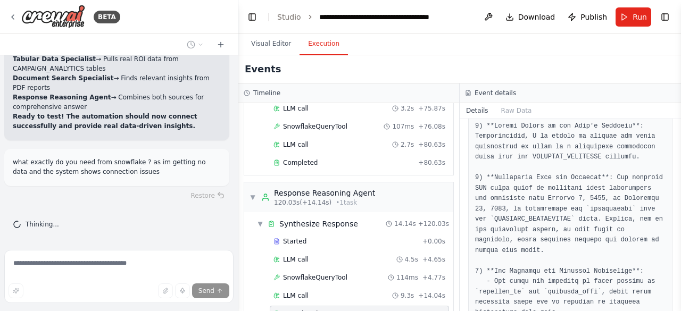
scroll to position [0, 0]
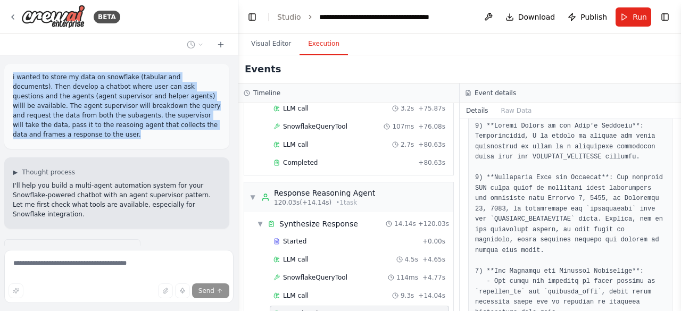
drag, startPoint x: 9, startPoint y: 76, endPoint x: 201, endPoint y: 135, distance: 201.0
click at [201, 135] on div "i wanted to store my data on snowflake (tabular and documents). Then develop a …" at bounding box center [116, 106] width 225 height 85
copy p "i wanted to store my data on snowflake (tabular and documents). Then develop a …"
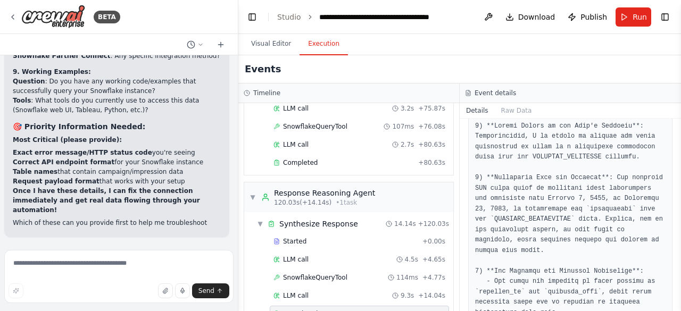
scroll to position [23892, 0]
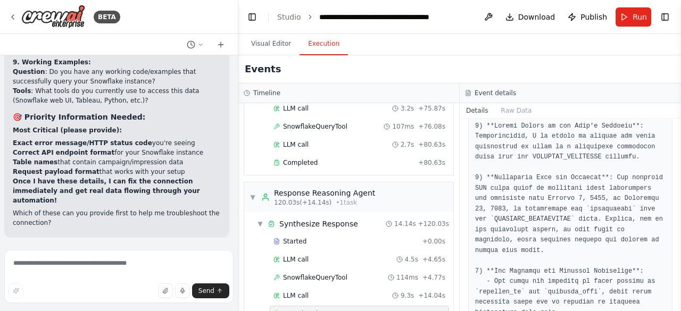
click at [0, 139] on button "Toggle Sidebar" at bounding box center [0, 155] width 9 height 311
click at [27, 265] on textarea at bounding box center [118, 276] width 229 height 53
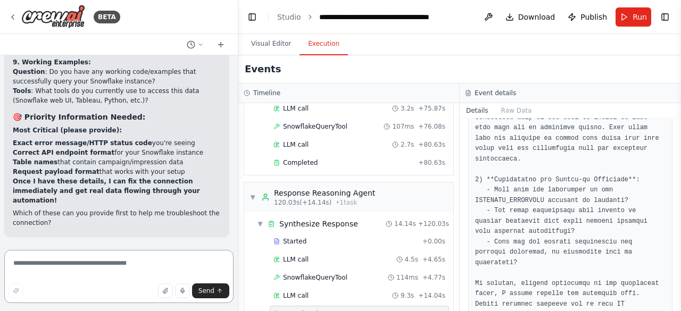
scroll to position [23892, 0]
click at [250, 14] on button "Toggle Left Sidebar" at bounding box center [252, 17] width 15 height 15
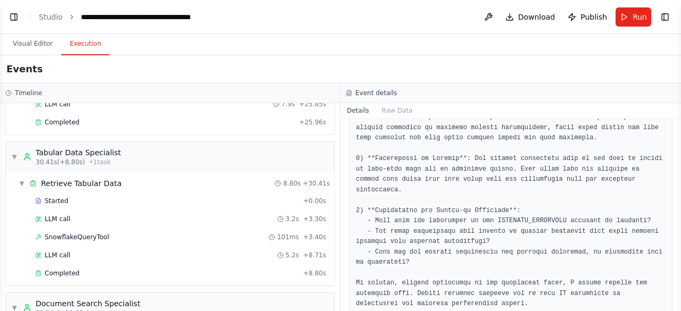
scroll to position [0, 0]
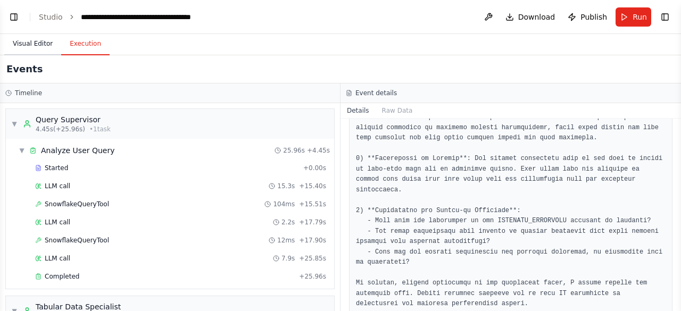
click at [31, 46] on button "Visual Editor" at bounding box center [32, 44] width 57 height 22
click at [73, 49] on button "Execution" at bounding box center [85, 44] width 48 height 22
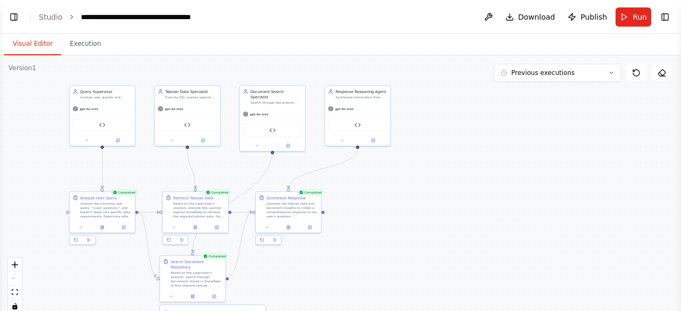
click at [34, 49] on button "Visual Editor" at bounding box center [32, 44] width 57 height 22
click at [55, 13] on link "Studio" at bounding box center [51, 17] width 24 height 9
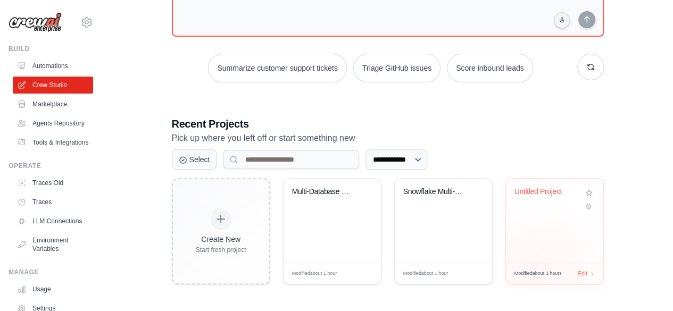
click at [538, 275] on div "Modified about 3 hours Edit" at bounding box center [554, 273] width 97 height 21
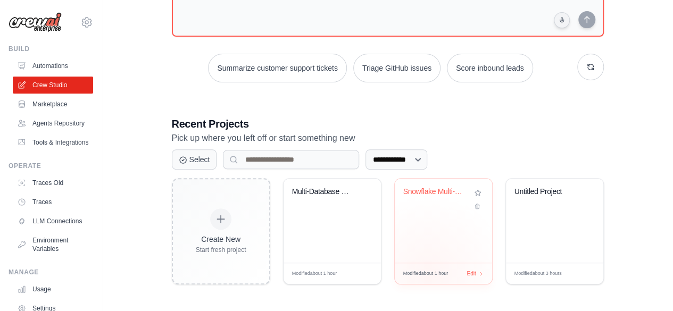
click at [429, 272] on span "Modified about 1 hour" at bounding box center [425, 273] width 45 height 7
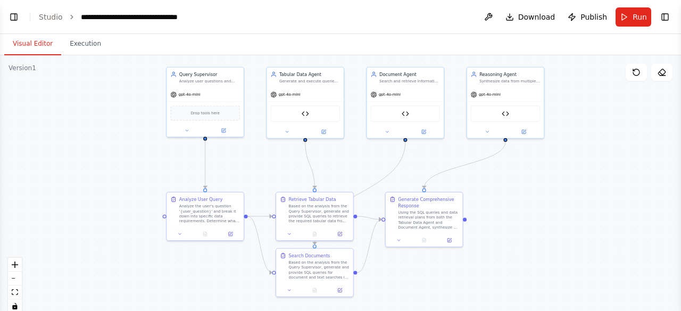
drag, startPoint x: 217, startPoint y: 282, endPoint x: 248, endPoint y: 185, distance: 102.1
click at [248, 185] on div ".deletable-edge-delete-btn { width: 20px; height: 20px; border: 0px solid #ffff…" at bounding box center [340, 188] width 681 height 266
